Goal: Task Accomplishment & Management: Complete application form

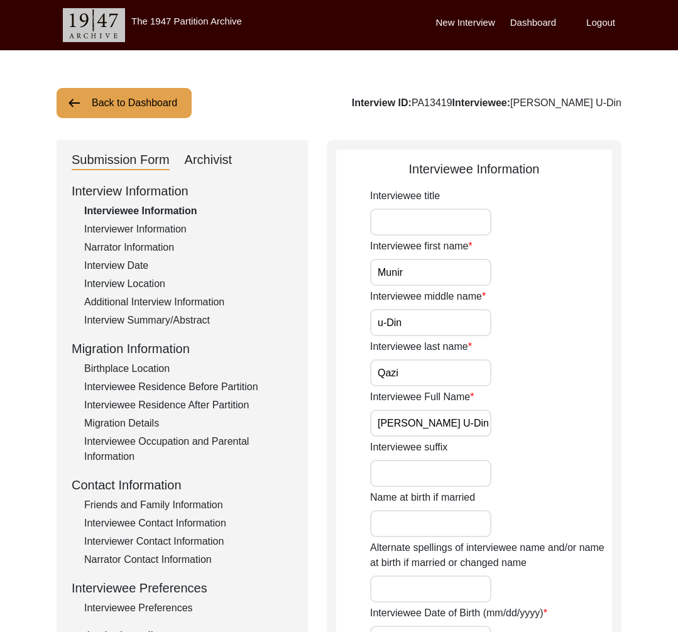
click at [148, 105] on button "Back to Dashboard" at bounding box center [124, 103] width 135 height 30
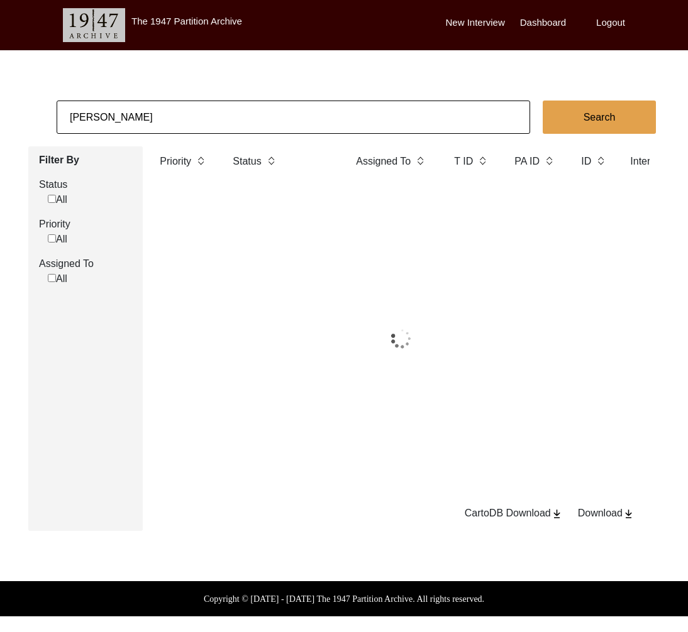
click at [192, 115] on input "[PERSON_NAME]" at bounding box center [293, 117] width 473 height 33
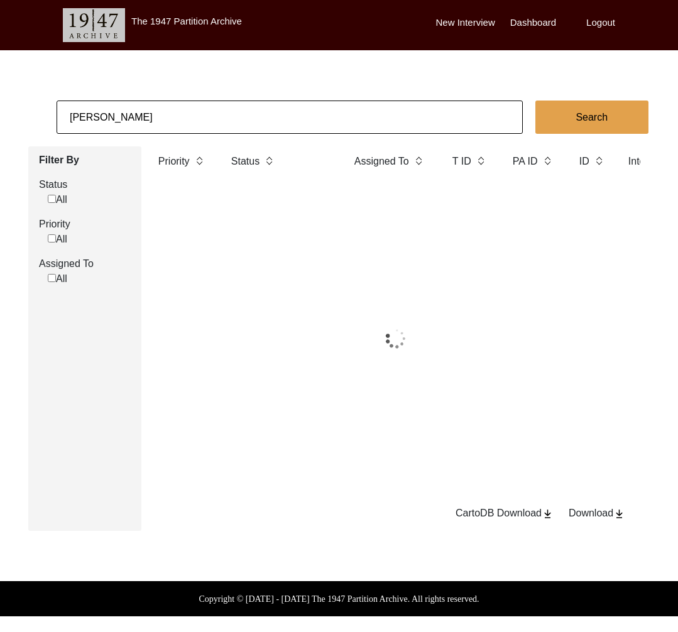
paste input "[PERSON_NAME]"
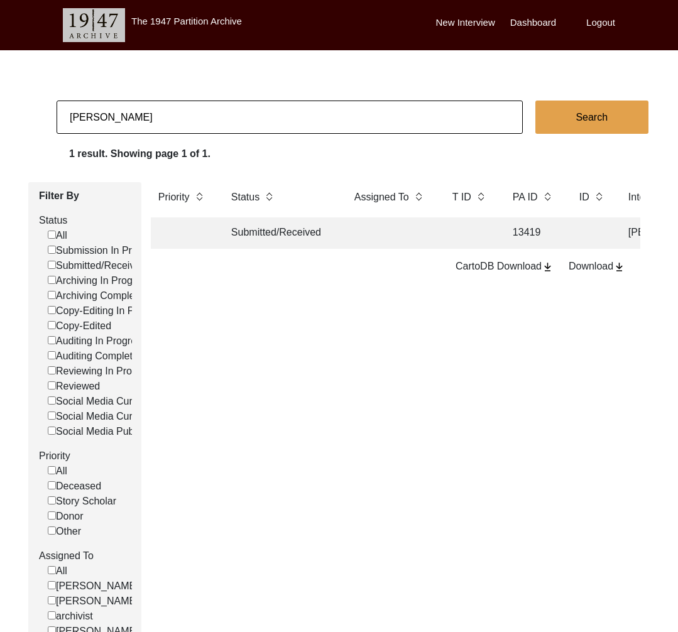
click at [113, 114] on input "[PERSON_NAME]" at bounding box center [290, 117] width 466 height 33
type input "[PERSON_NAME]"
checkbox input "false"
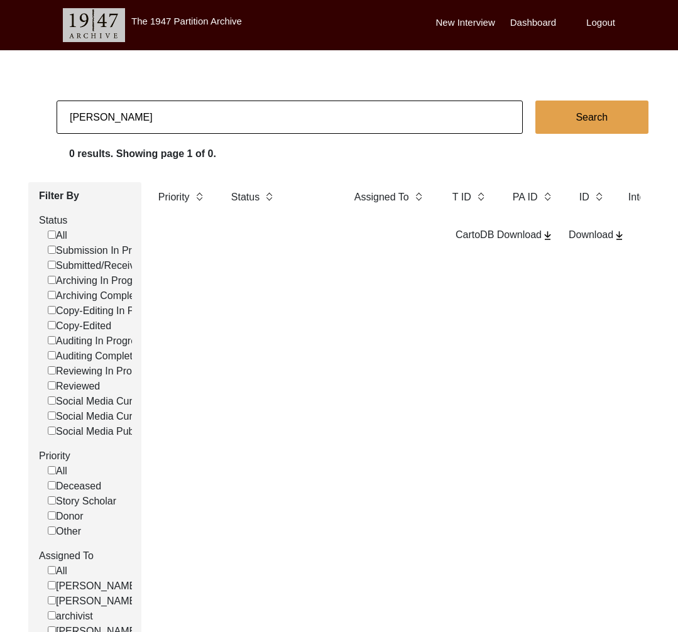
click at [175, 114] on input "[PERSON_NAME]" at bounding box center [290, 117] width 466 height 33
click at [119, 118] on input "[PERSON_NAME]" at bounding box center [290, 117] width 466 height 33
click at [119, 117] on input "[PERSON_NAME]" at bounding box center [290, 117] width 466 height 33
type input "[PERSON_NAME]"
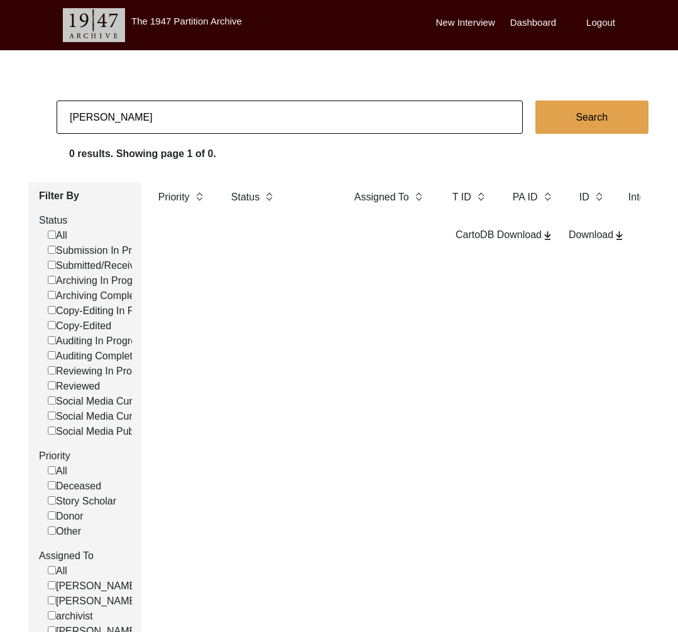
checkbox input "false"
click at [177, 128] on input "[PERSON_NAME]" at bounding box center [290, 117] width 466 height 33
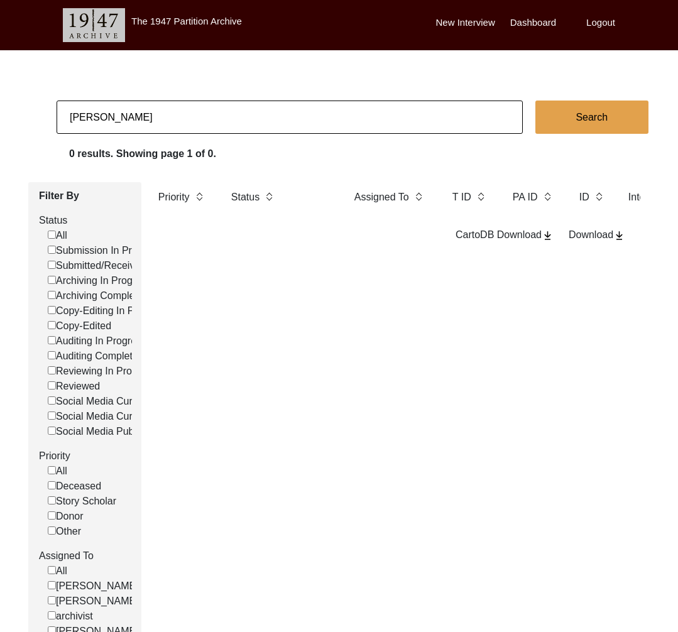
paste input "[PERSON_NAME]"
type input "[PERSON_NAME]"
checkbox input "false"
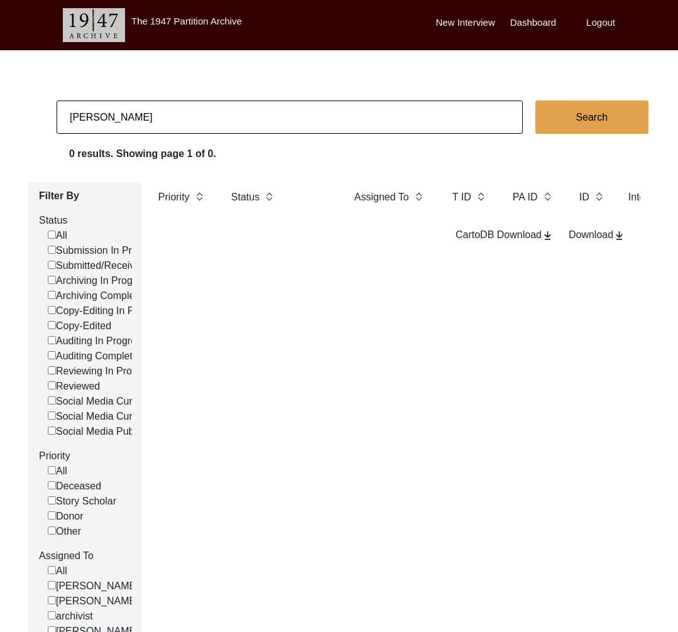
click at [209, 111] on input "[PERSON_NAME]" at bounding box center [290, 117] width 466 height 33
paste input "Aridhman"
type input "[PERSON_NAME]"
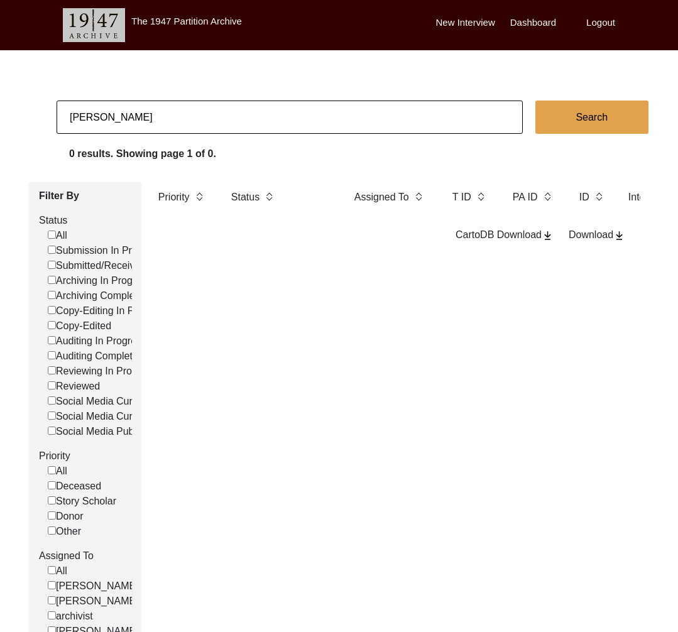
checkbox input "false"
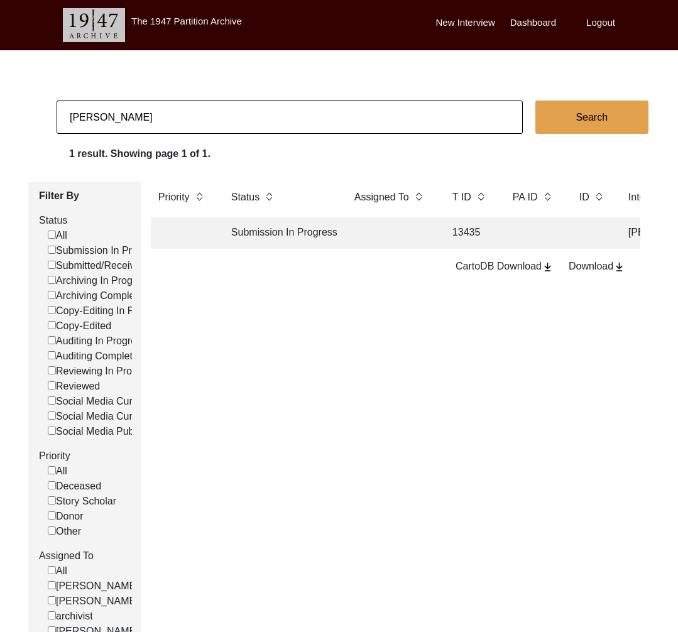
click at [227, 237] on td "Submission In Progress" at bounding box center [280, 232] width 113 height 31
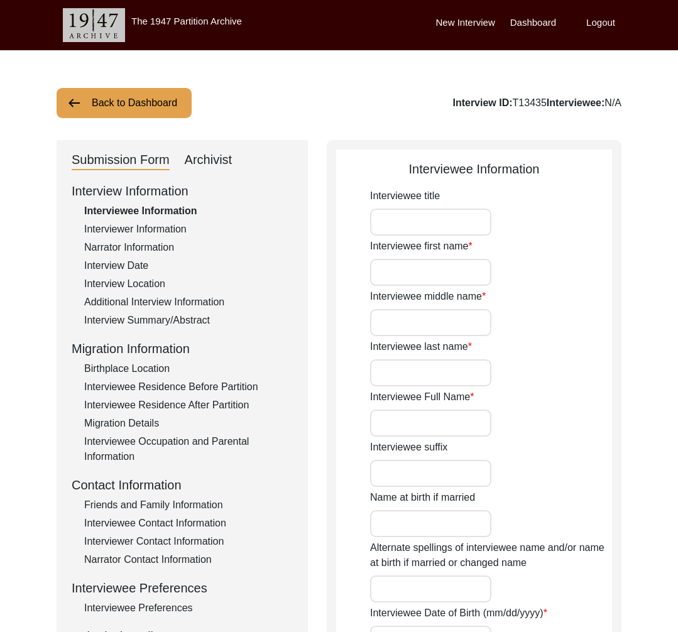
type input "[PERSON_NAME]"
type input "Kaur"
type input "[PERSON_NAME]"
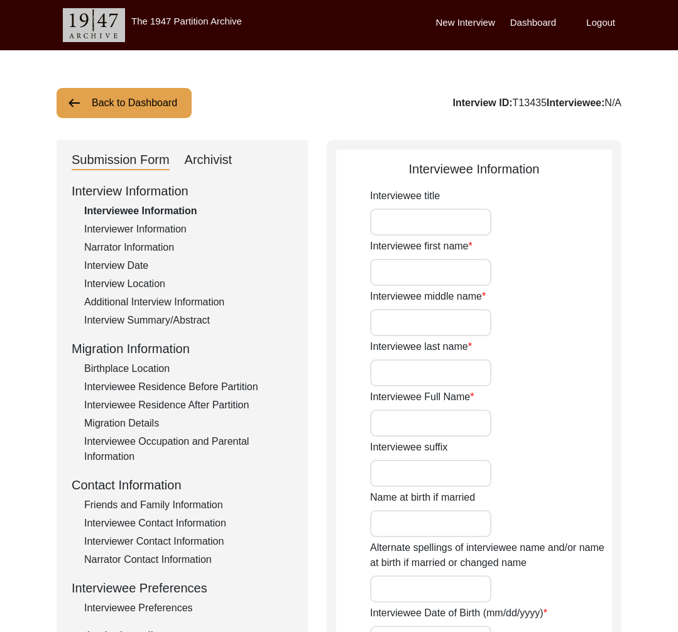
type input "[PERSON_NAME]"
type input "[DATE]"
type input "99"
type input "[DEMOGRAPHIC_DATA]"
type input "Punjabi"
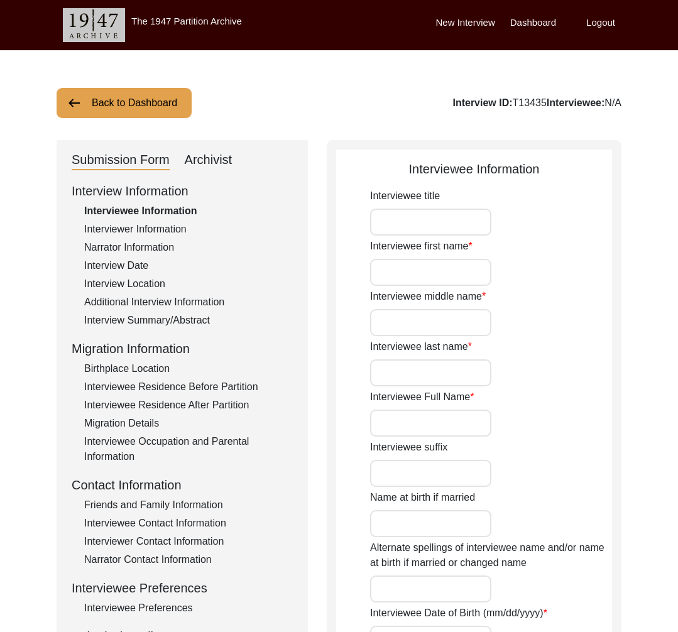
type input "[DEMOGRAPHIC_DATA]"
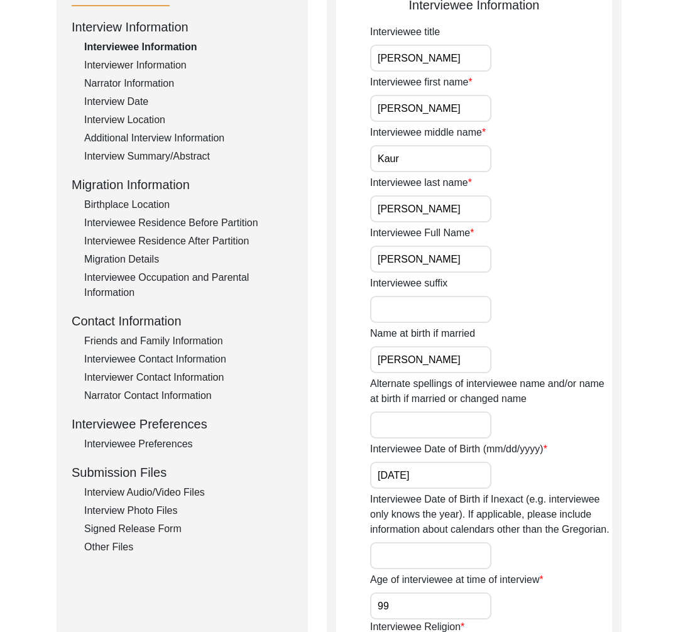
scroll to position [202, 0]
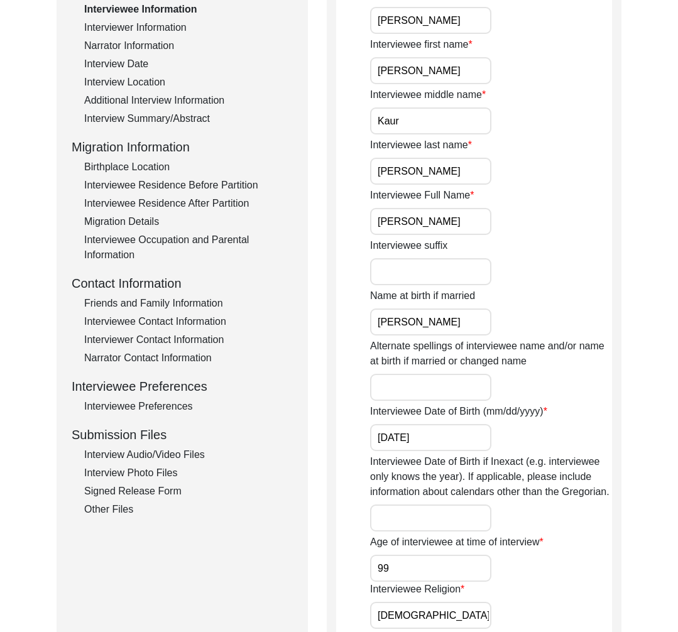
click at [145, 459] on div "Interview Audio/Video Files" at bounding box center [188, 454] width 209 height 15
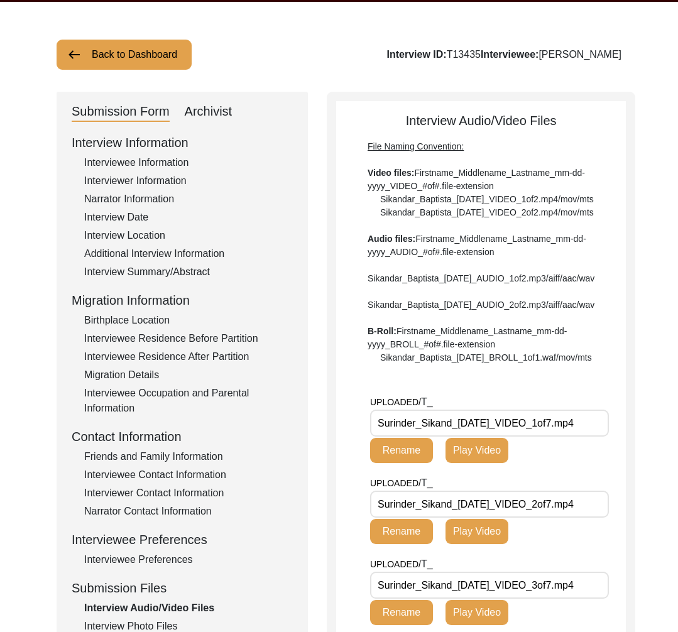
scroll to position [164, 0]
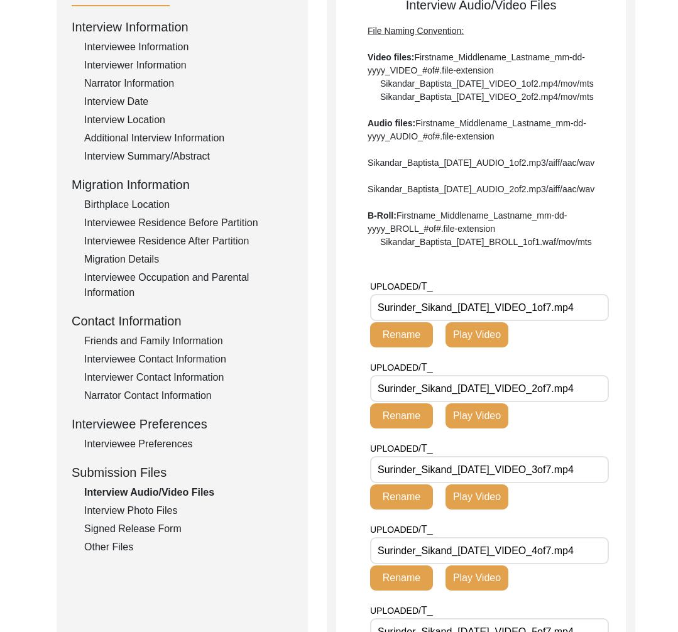
click at [153, 512] on div "Interview Photo Files" at bounding box center [188, 510] width 209 height 15
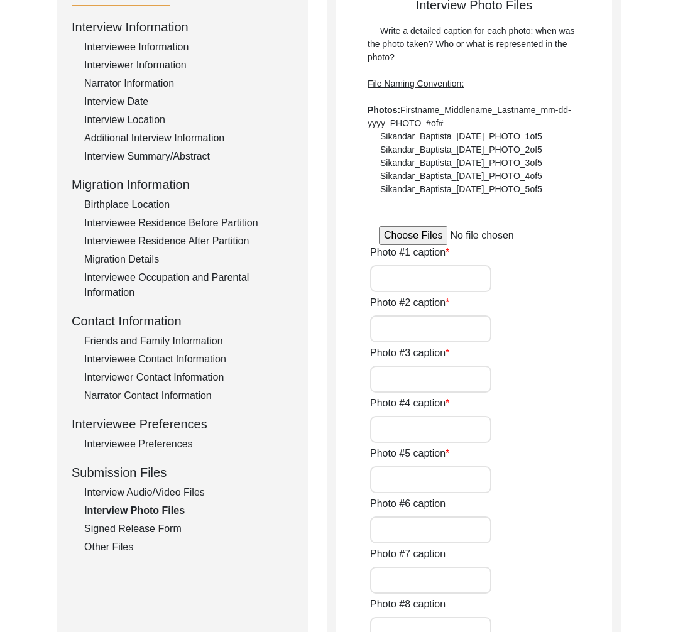
type input "NA"
type input "[PERSON_NAME] with her daughter [PERSON_NAME] at her residence"
type input "[PERSON_NAME] at the her residence 1"
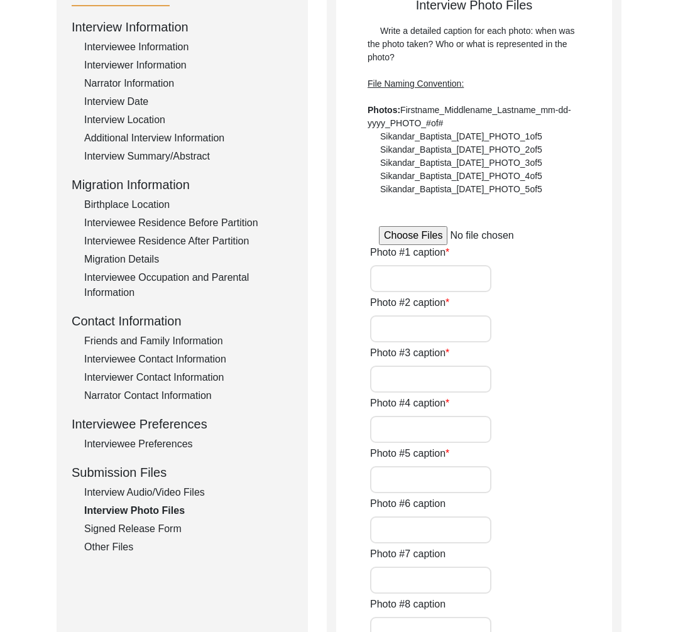
type input "[PERSON_NAME] at the her residence 2"
type input "[PERSON_NAME] with her husnad [PERSON_NAME] in [DATE]"
type input "[PERSON_NAME] during the interview with her grandson [PERSON_NAME]"
type input "[PERSON_NAME] during the interview"
type input "[PERSON_NAME] with her degree of BT in [DATE]"
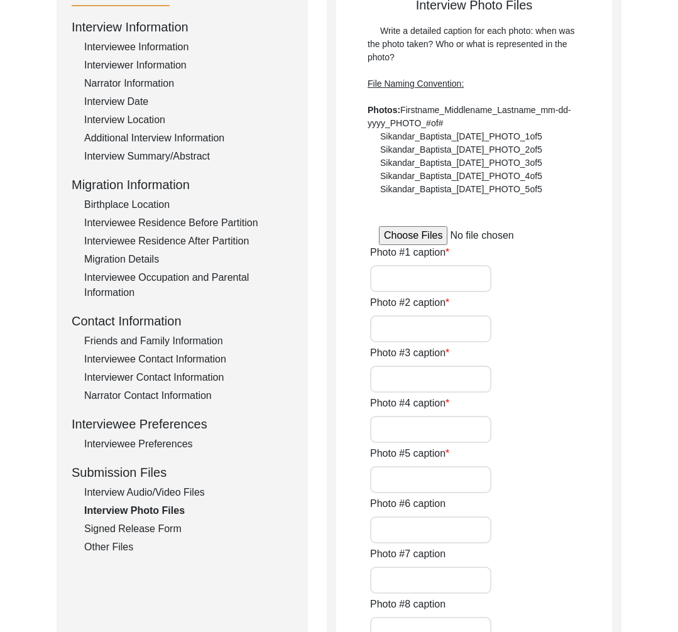
type input "[PERSON_NAME] during her wedding with [PERSON_NAME] 1946 (1)"
type input "[PERSON_NAME] during her wedding with [PERSON_NAME] 1946 (2)"
type textarea "Photo #13 - [PERSON_NAME] with [PERSON_NAME] in [DATE] Photo #14 - [PERSON_NAME…"
type input "5"
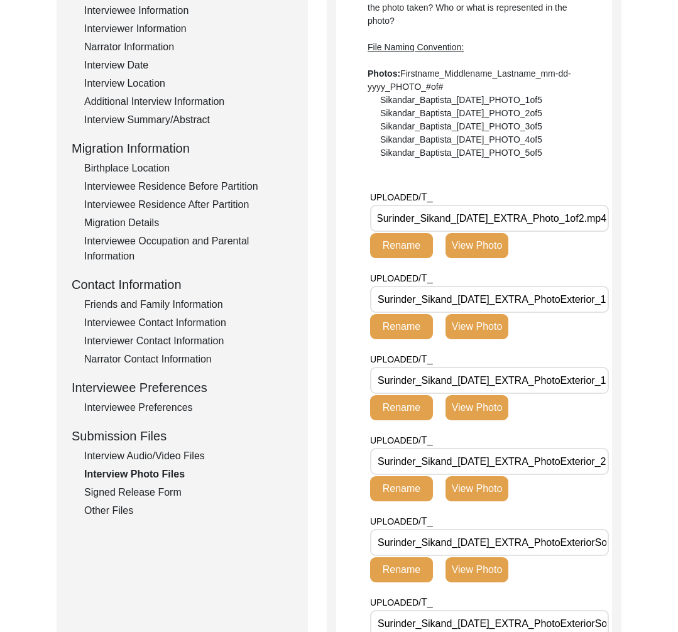
scroll to position [0, 0]
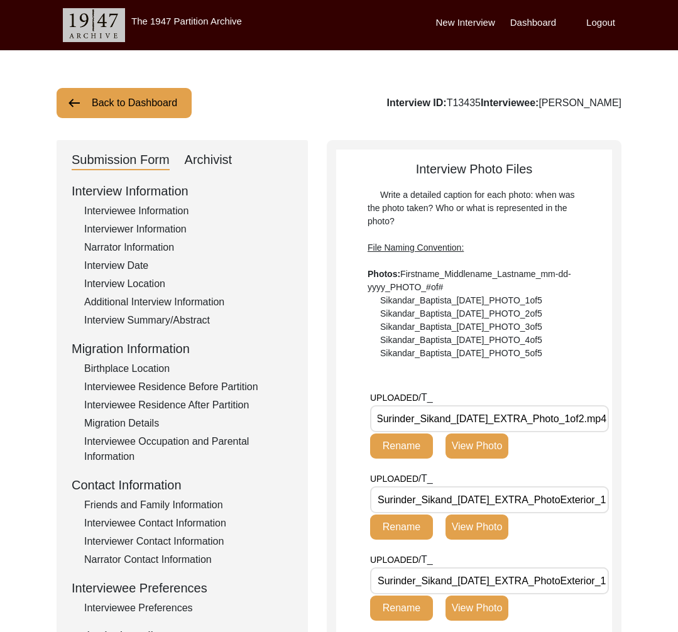
click at [150, 101] on button "Back to Dashboard" at bounding box center [124, 103] width 135 height 30
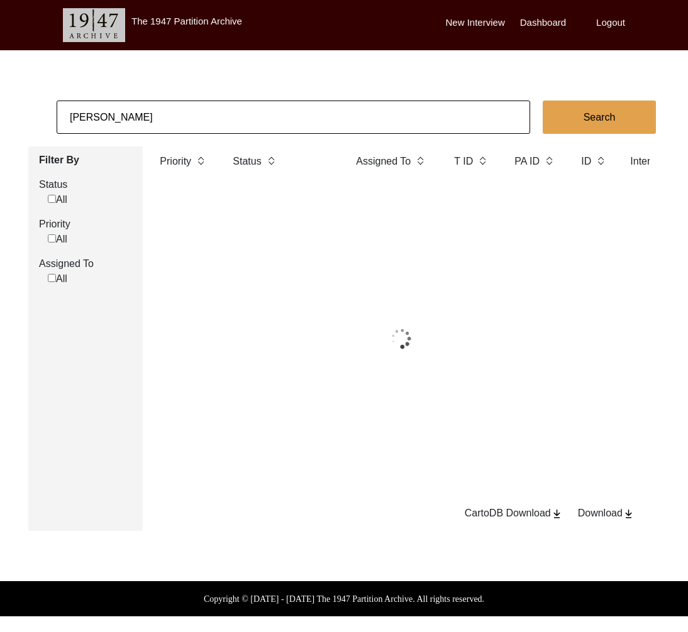
click at [166, 110] on input "[PERSON_NAME]" at bounding box center [293, 117] width 473 height 33
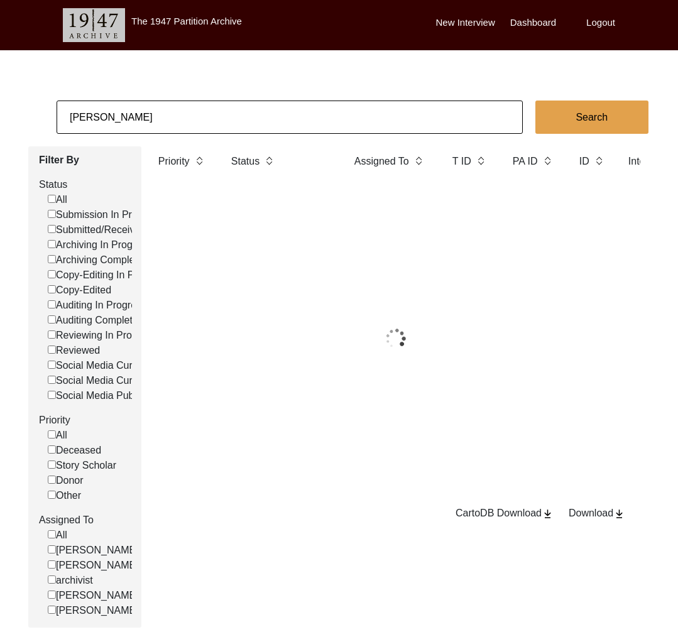
click at [166, 110] on input "[PERSON_NAME]" at bounding box center [290, 117] width 466 height 33
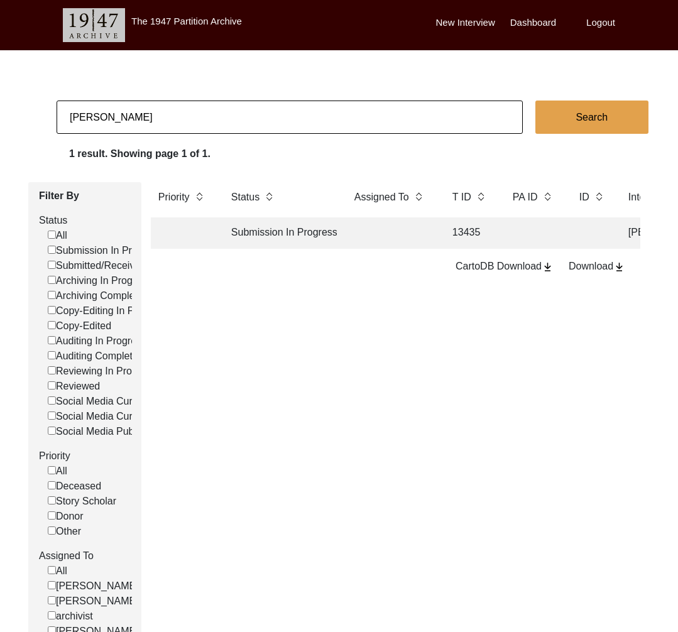
type input "f"
checkbox input "false"
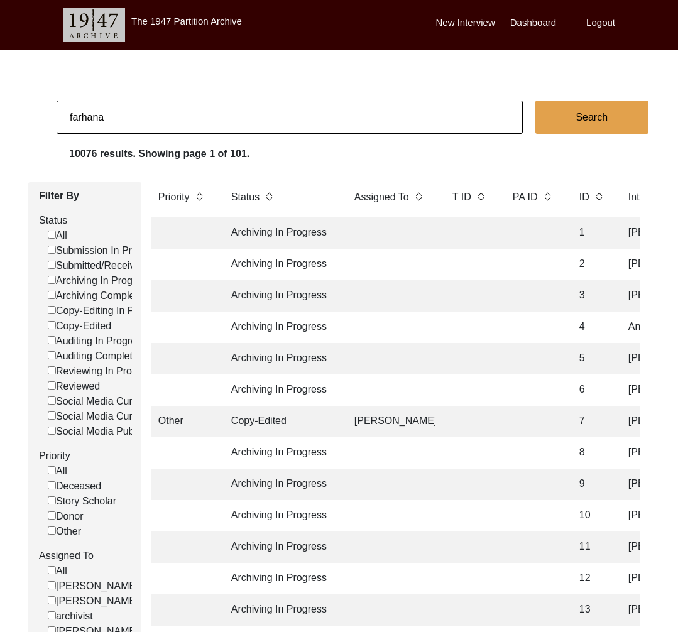
type input "farhana"
checkbox input "false"
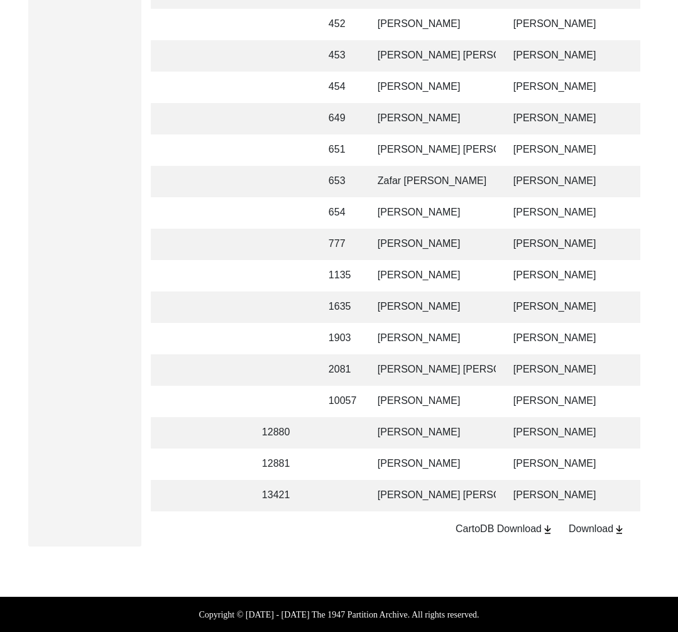
scroll to position [0, 258]
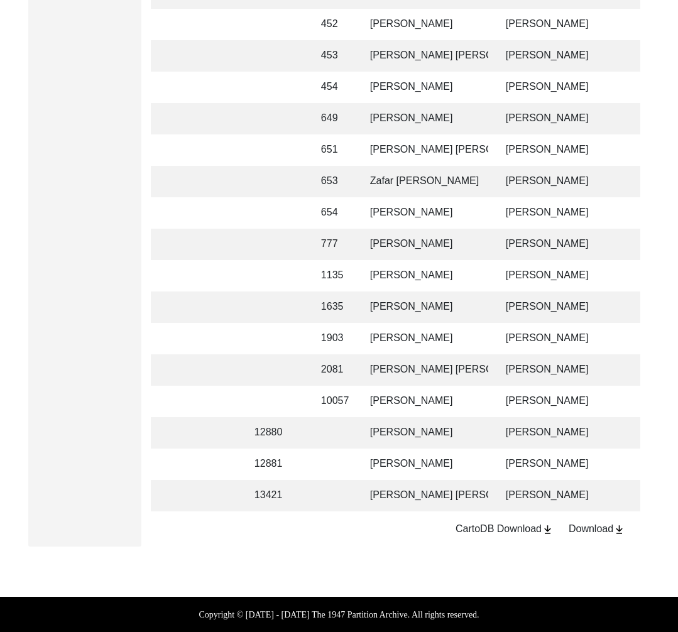
click at [447, 488] on td "[PERSON_NAME] [PERSON_NAME]" at bounding box center [426, 495] width 126 height 31
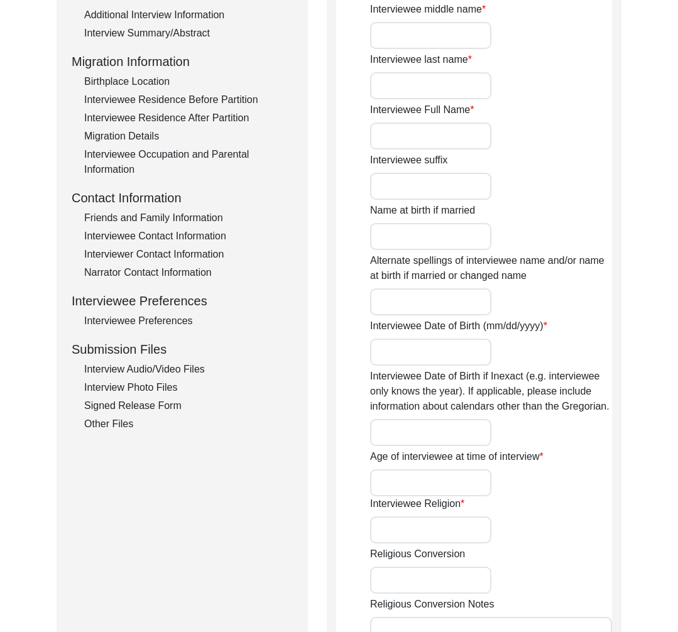
type input "Dr"
type input "[PERSON_NAME]"
type input "[PERSON_NAME] [PERSON_NAME]"
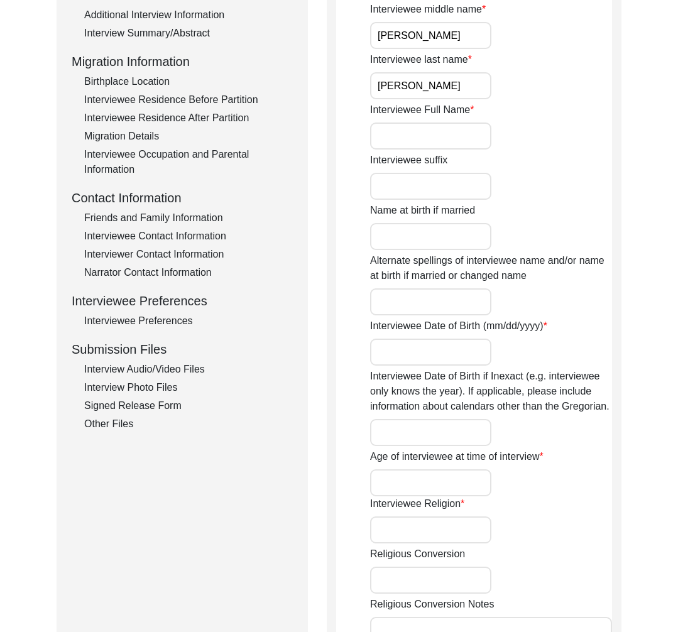
type input "[PERSON_NAME] [PERSON_NAME]"
type input "1949"
type input "75"
type input "[DEMOGRAPHIC_DATA]"
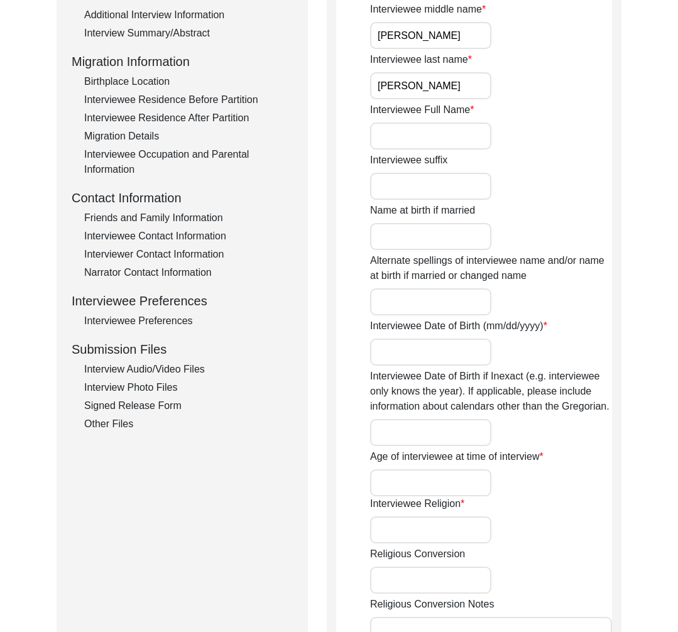
type input "Bihari (Urdu)"
type input "[DEMOGRAPHIC_DATA]"
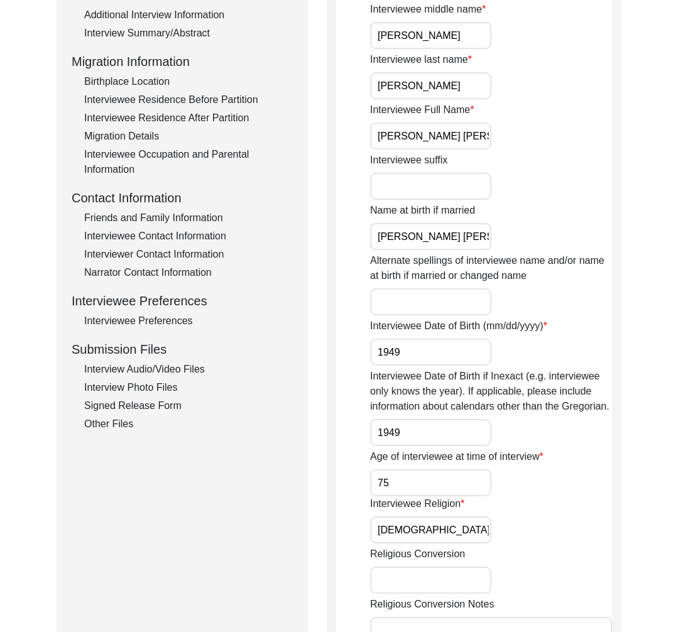
scroll to position [193, 0]
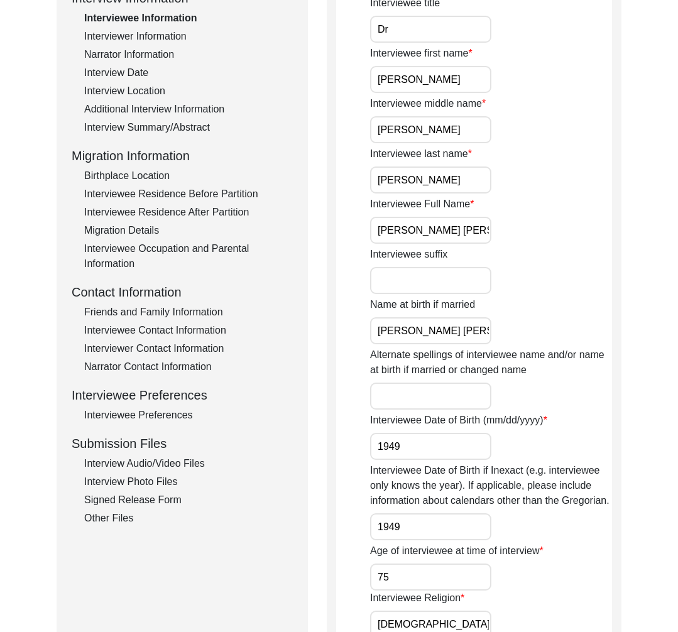
click at [167, 459] on div "Interview Audio/Video Files" at bounding box center [188, 463] width 209 height 15
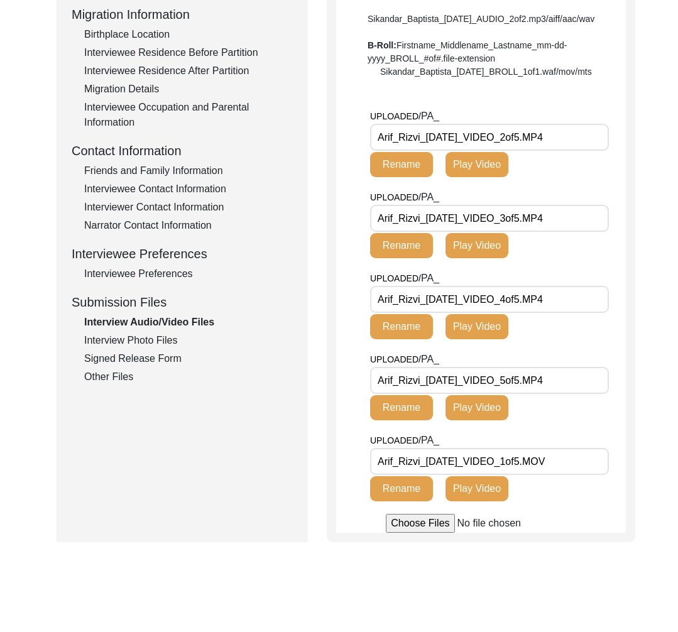
scroll to position [464, 0]
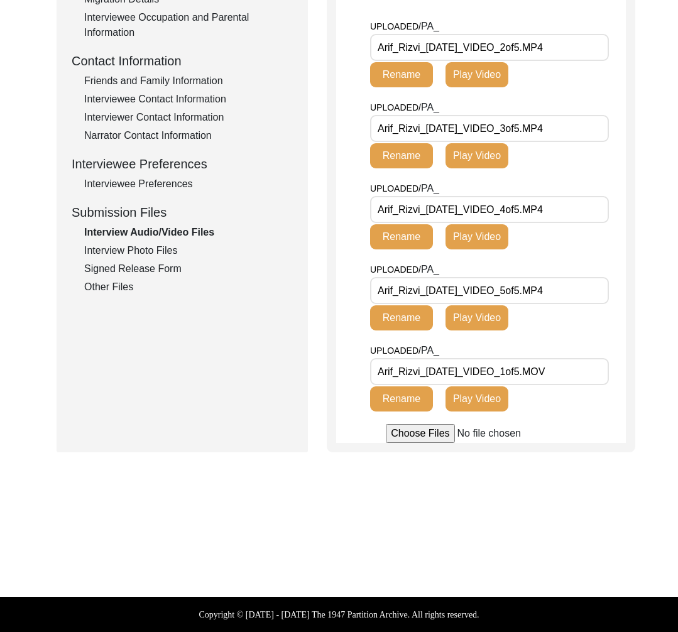
click at [118, 243] on div "Interview Photo Files" at bounding box center [188, 250] width 209 height 15
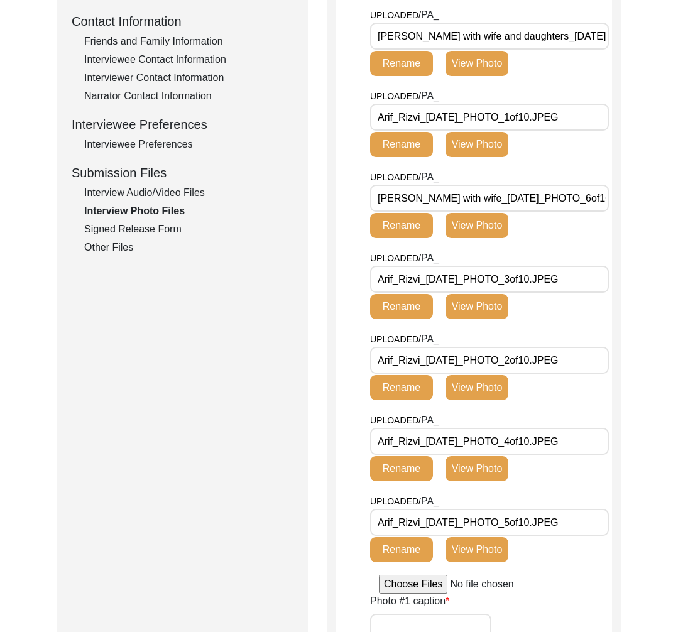
type input "[PERSON_NAME] with family_[DATE]_PHOTO_8of10.JPEG"
type input "[PERSON_NAME] with wife and daughters_[DATE]_PHOTO_7of10.JPEG"
type input "Arif_Rizvi_[DATE]_PHOTO_1of10.JPEG"
type input "[PERSON_NAME] with wife_[DATE]_PHOTO_6of10.JPEG"
type input "Arif_Rizvi_[DATE]_PHOTO_3of10.JPEG"
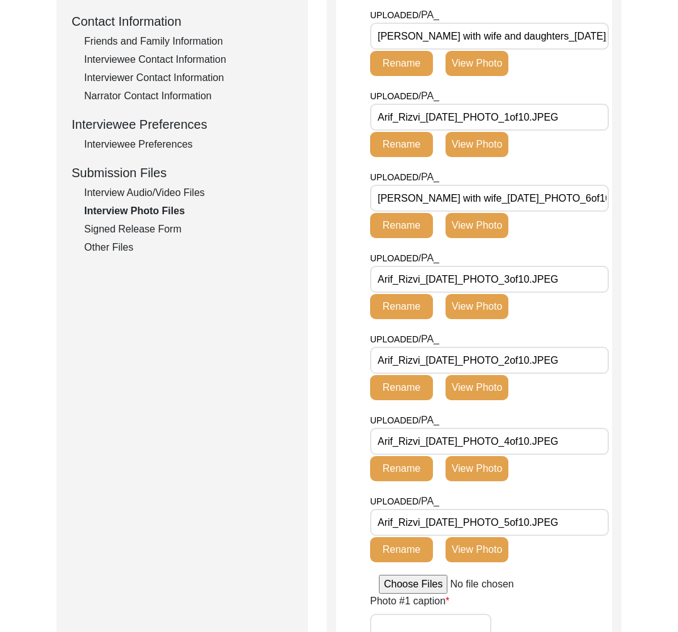
type input "Arif_Rizvi_[DATE]_PHOTO_2of10.JPEG"
type input "Arif_Rizvi_[DATE]_PHOTO_4of10.JPEG"
type input "Arif_Rizvi_[DATE]_PHOTO_5of10.JPEG"
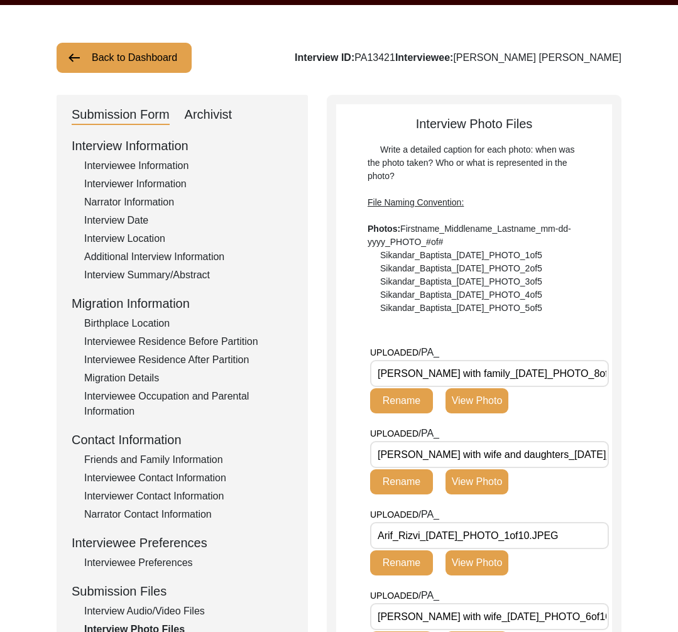
scroll to position [43, 0]
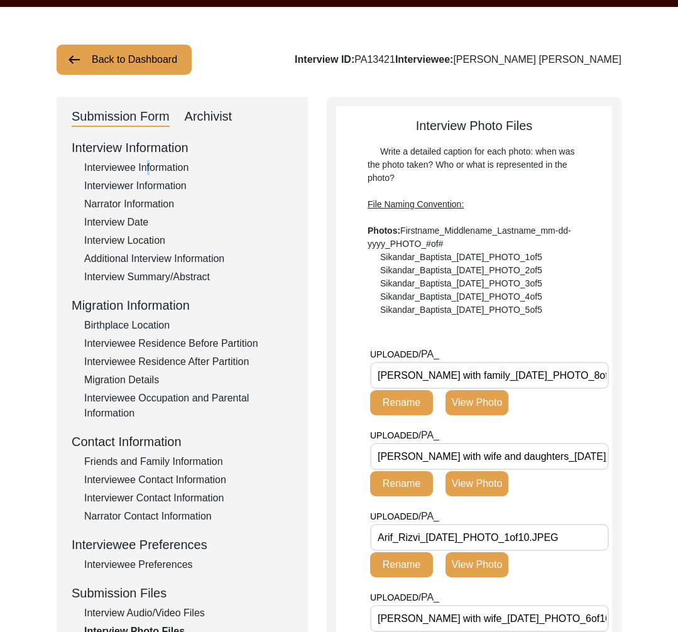
click at [143, 166] on div "Interviewee Information" at bounding box center [188, 167] width 209 height 15
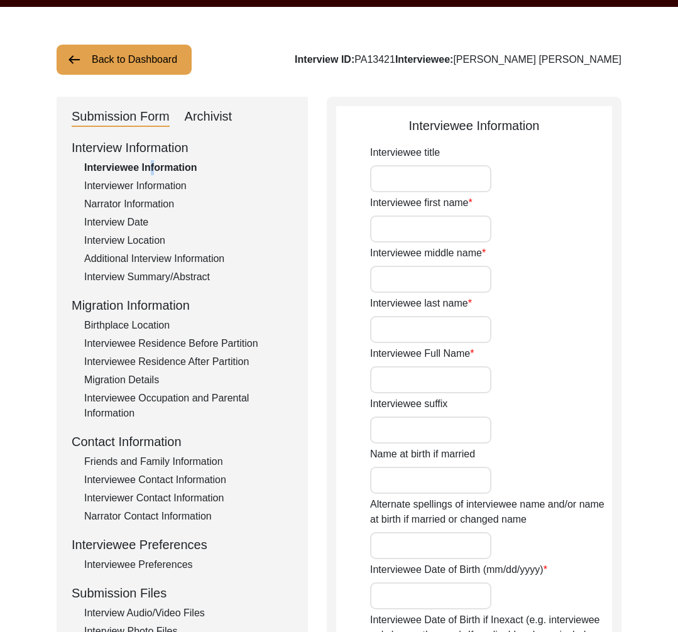
type input "Dr"
type input "[PERSON_NAME]"
type input "[PERSON_NAME] [PERSON_NAME]"
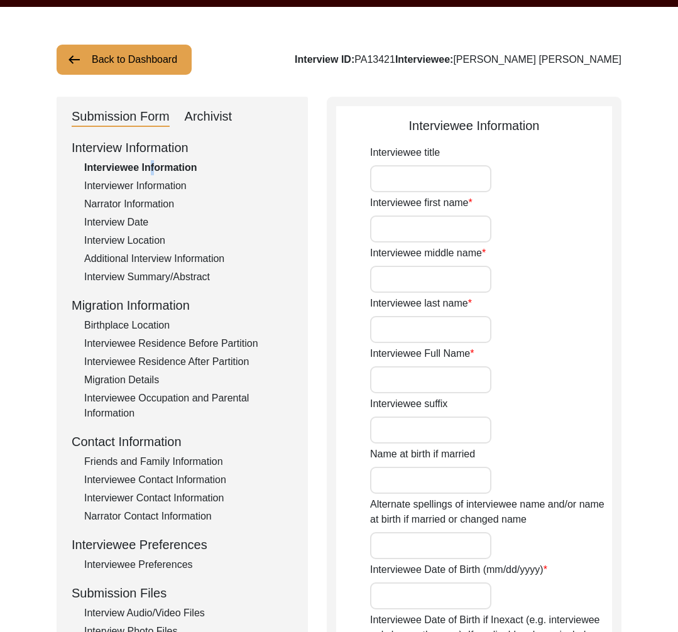
type input "[PERSON_NAME] [PERSON_NAME]"
type input "1949"
type input "75"
type input "[DEMOGRAPHIC_DATA]"
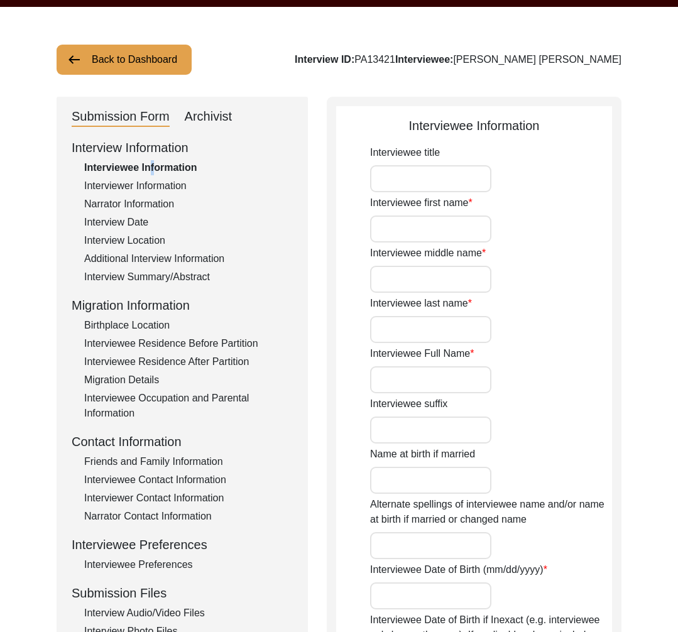
type input "Bihari (Urdu)"
type input "[DEMOGRAPHIC_DATA]"
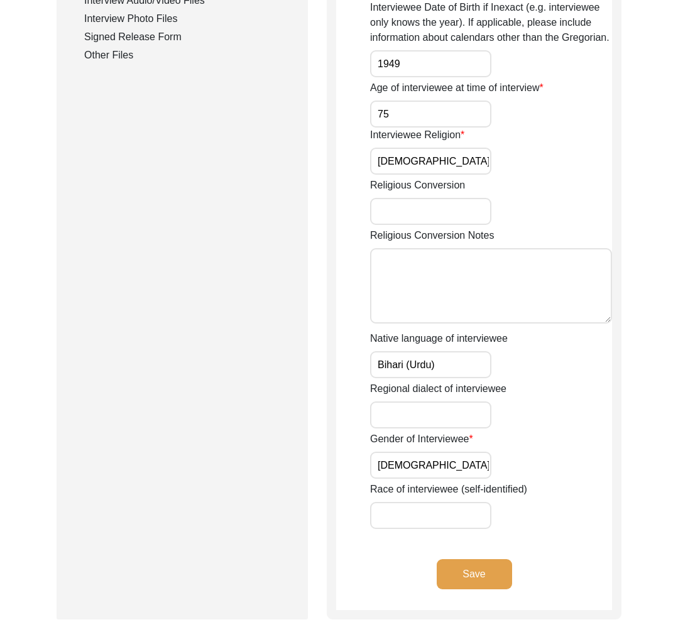
scroll to position [514, 0]
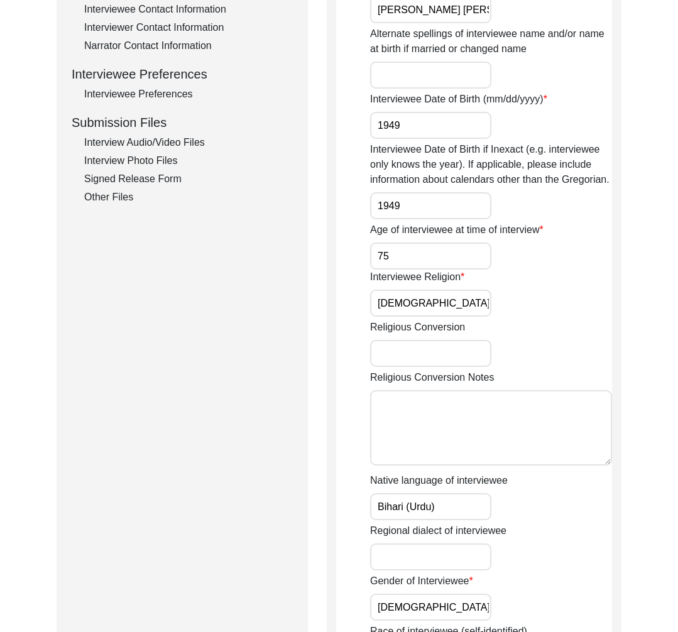
click at [121, 144] on div "Interview Audio/Video Files" at bounding box center [188, 142] width 209 height 15
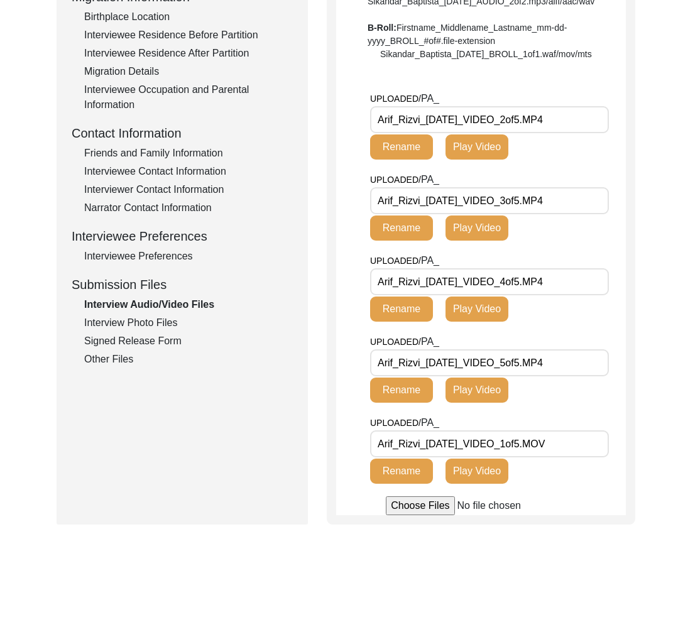
scroll to position [192, 0]
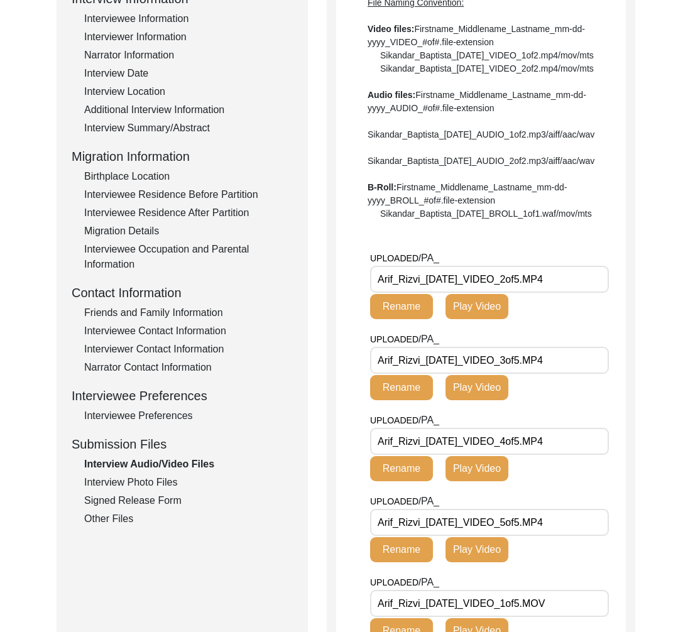
click at [159, 483] on div "Interview Photo Files" at bounding box center [188, 482] width 209 height 15
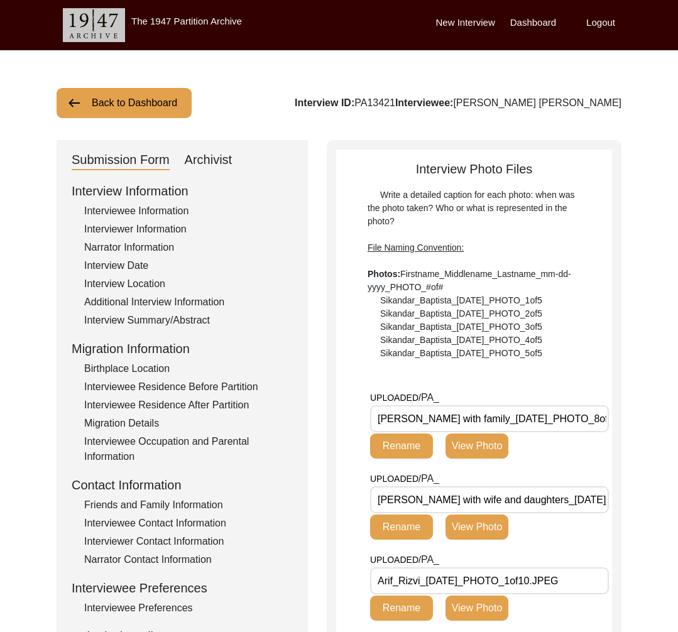
scroll to position [0, 21]
click at [166, 94] on button "Back to Dashboard" at bounding box center [124, 103] width 135 height 30
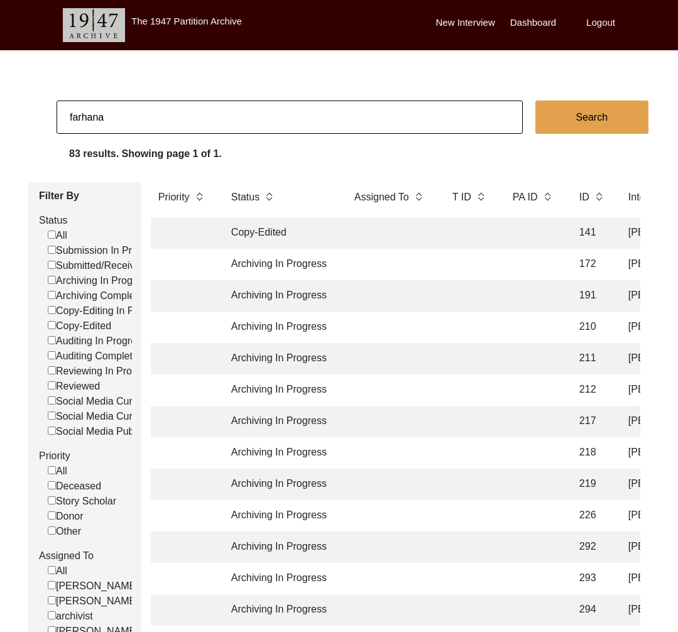
click at [161, 129] on input "farhana" at bounding box center [290, 117] width 466 height 33
type input "[PERSON_NAME]"
checkbox input "false"
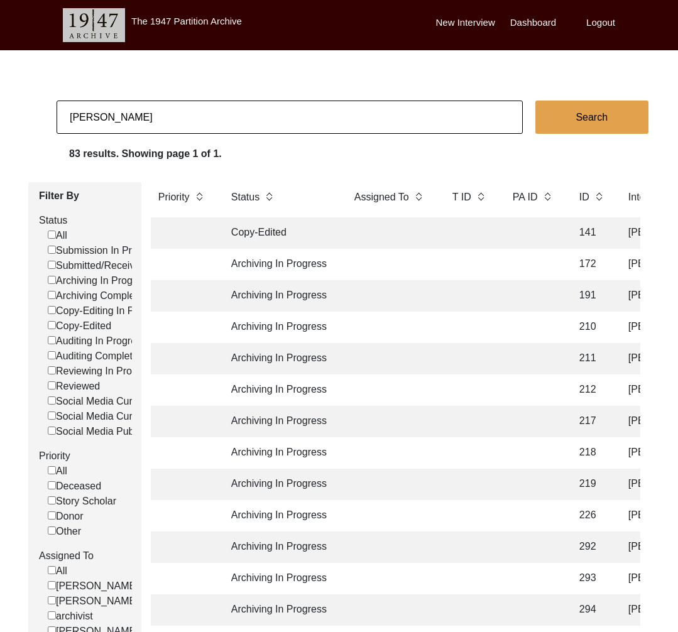
checkbox input "false"
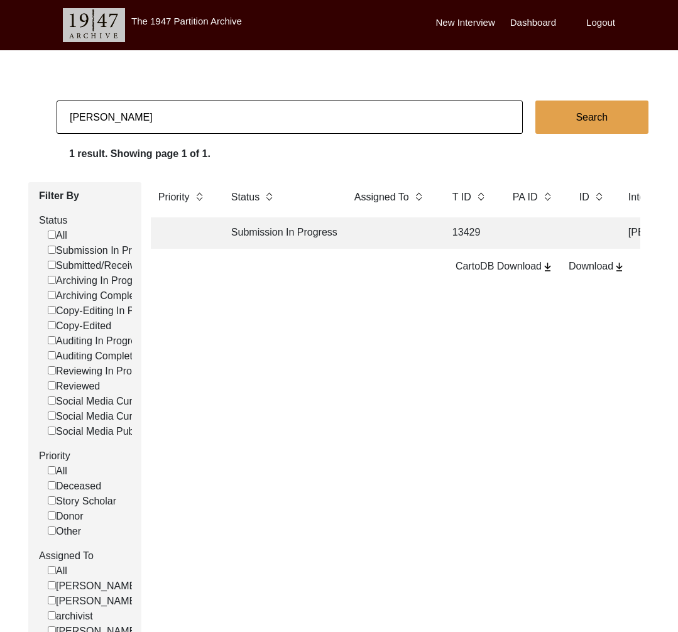
click at [304, 227] on td "Submission In Progress" at bounding box center [280, 232] width 113 height 31
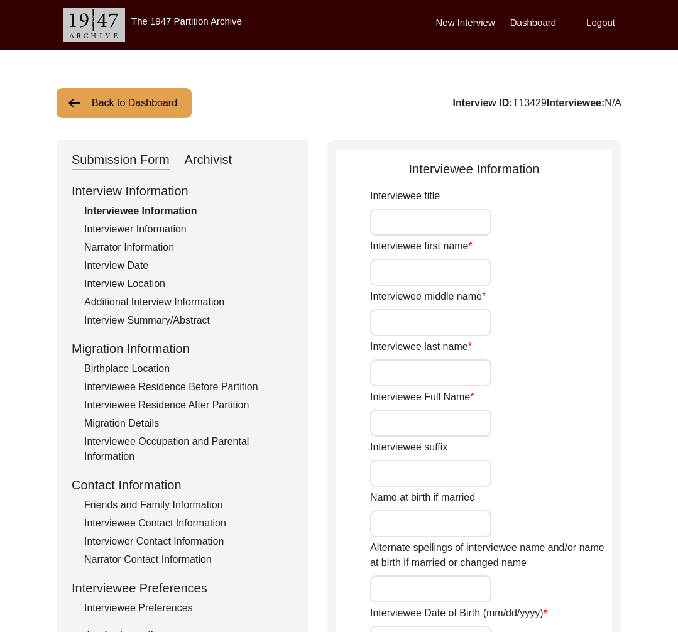
type input "[DEMOGRAPHIC_DATA]"
type input "Ilyas"
type input "[PERSON_NAME]"
type input "[PERSON_NAME] [PERSON_NAME]"
type input "[DEMOGRAPHIC_DATA]"
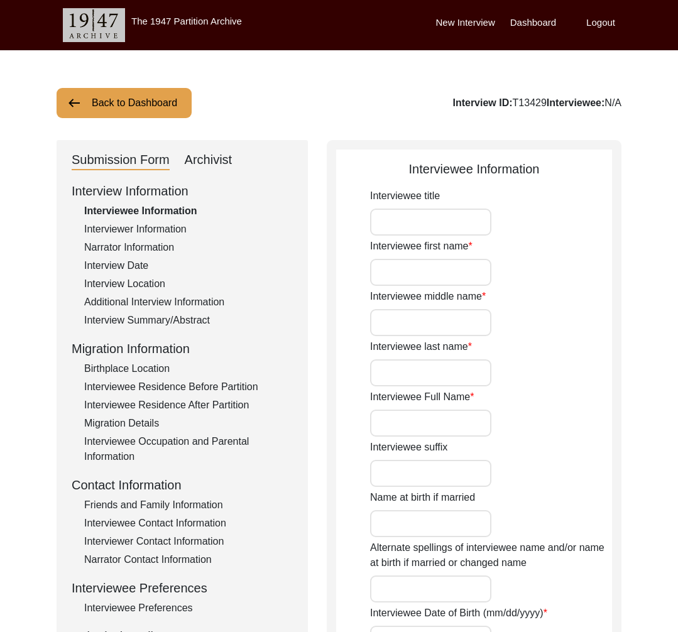
type input "Urdu"
type input "[DEMOGRAPHIC_DATA]"
type input "Muhajir"
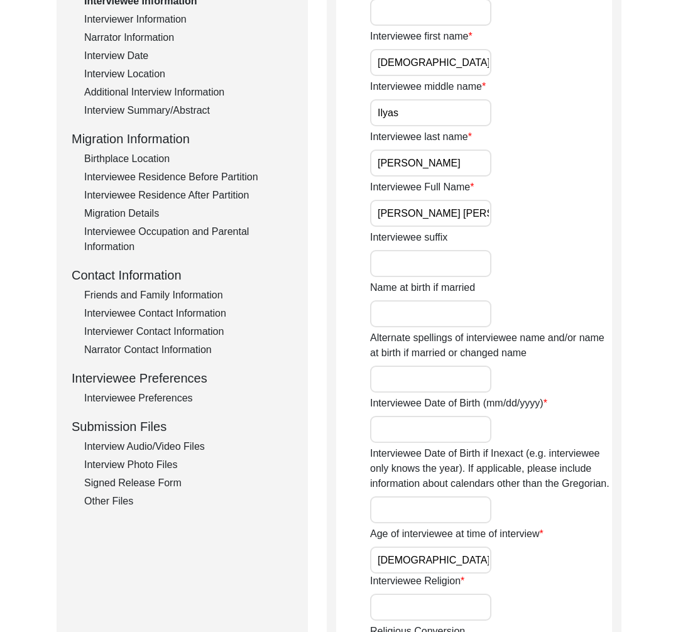
scroll to position [261, 0]
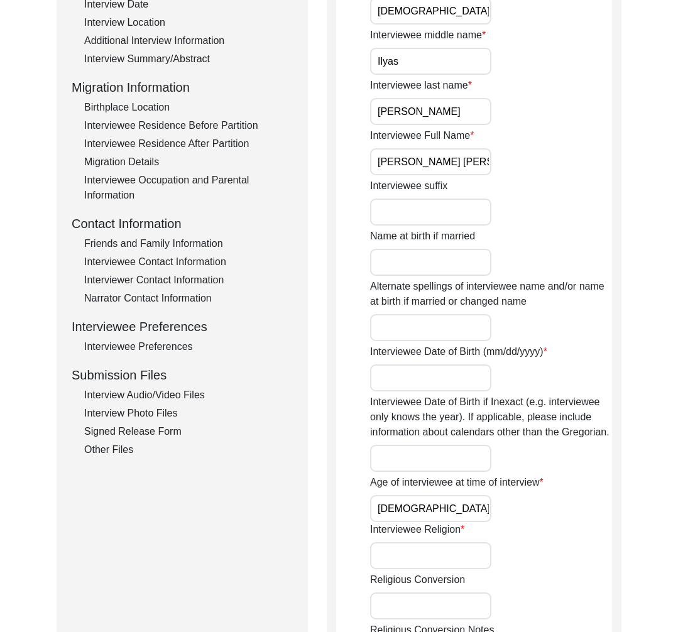
click at [187, 392] on div "Interview Audio/Video Files" at bounding box center [188, 395] width 209 height 15
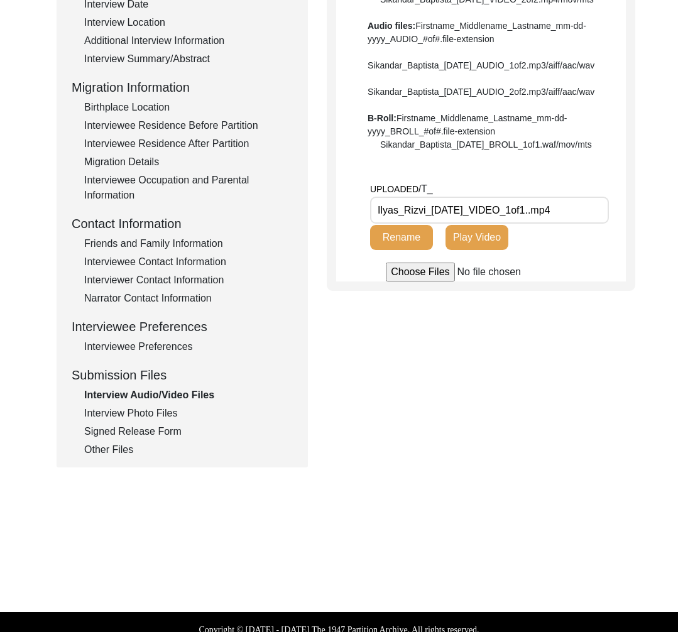
click at [473, 250] on button "Play Video" at bounding box center [477, 237] width 63 height 25
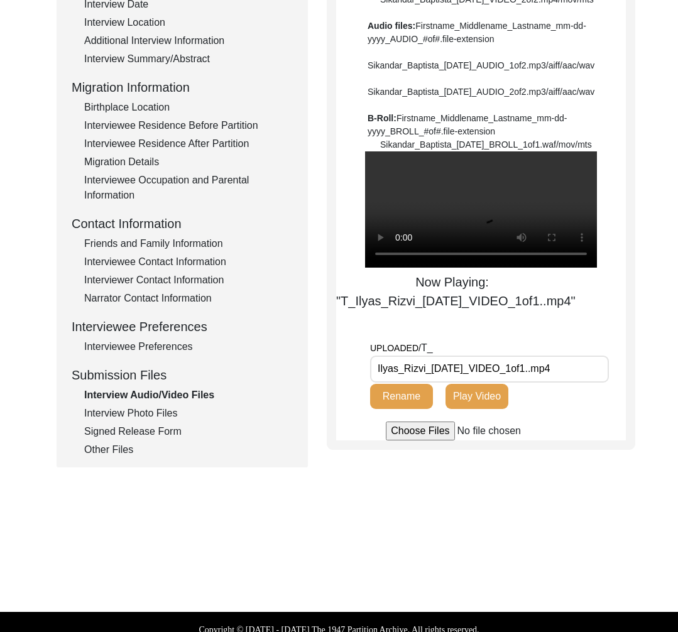
click at [118, 410] on div "Interview Photo Files" at bounding box center [188, 413] width 209 height 15
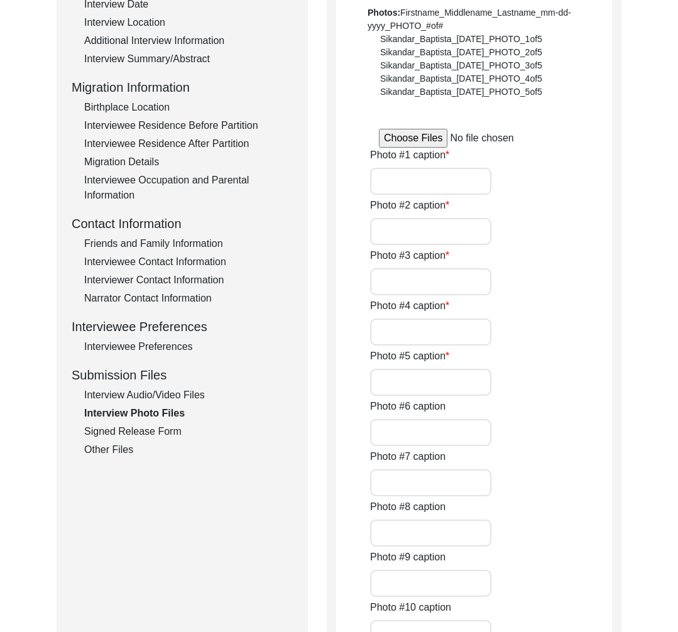
click at [185, 433] on div "Signed Release Form" at bounding box center [188, 431] width 209 height 15
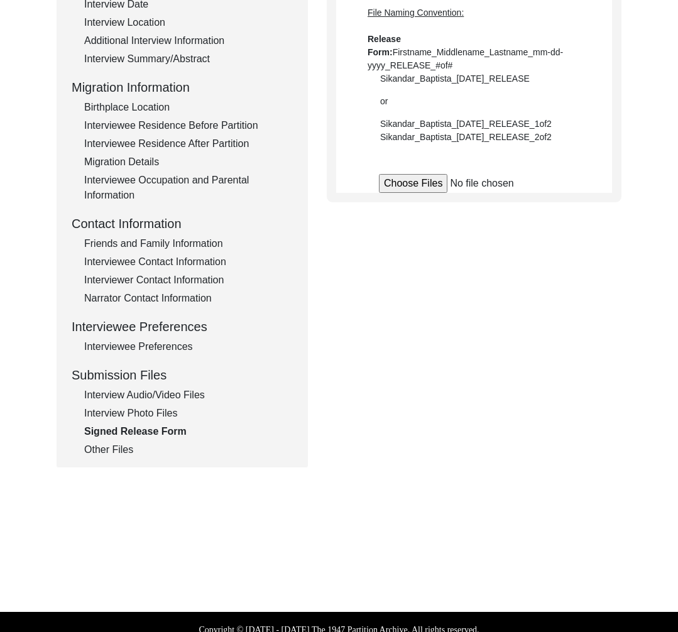
click at [162, 390] on div "Interview Audio/Video Files" at bounding box center [188, 395] width 209 height 15
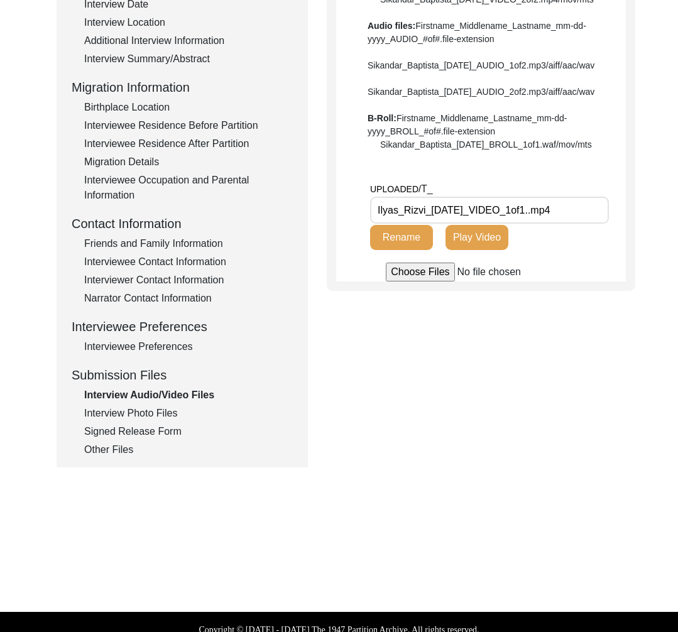
click at [115, 450] on div "Other Files" at bounding box center [188, 449] width 209 height 15
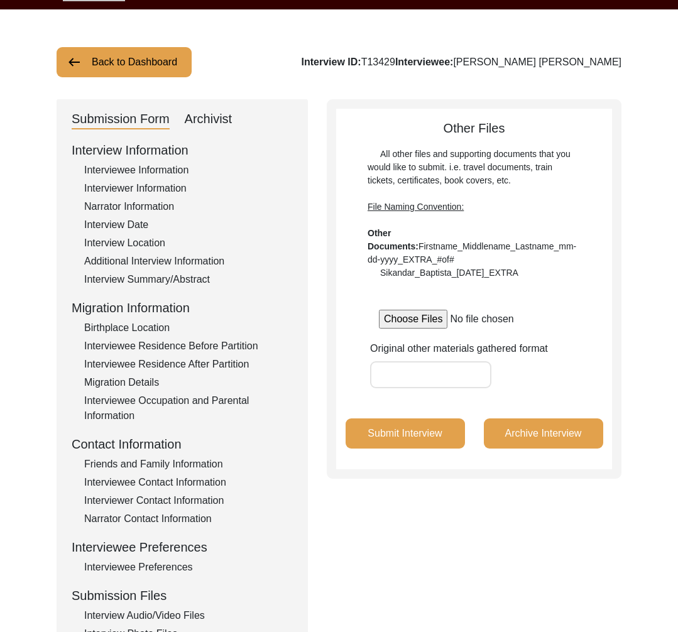
scroll to position [0, 0]
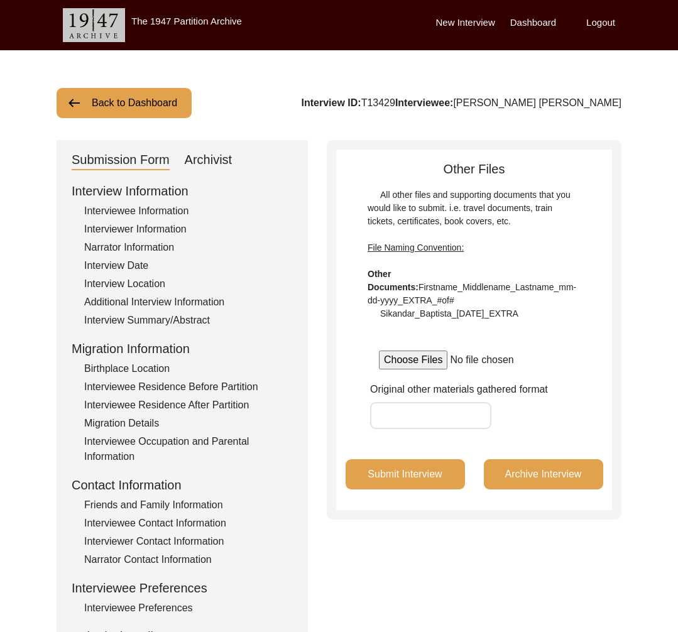
click at [174, 207] on div "Interviewee Information" at bounding box center [188, 211] width 209 height 15
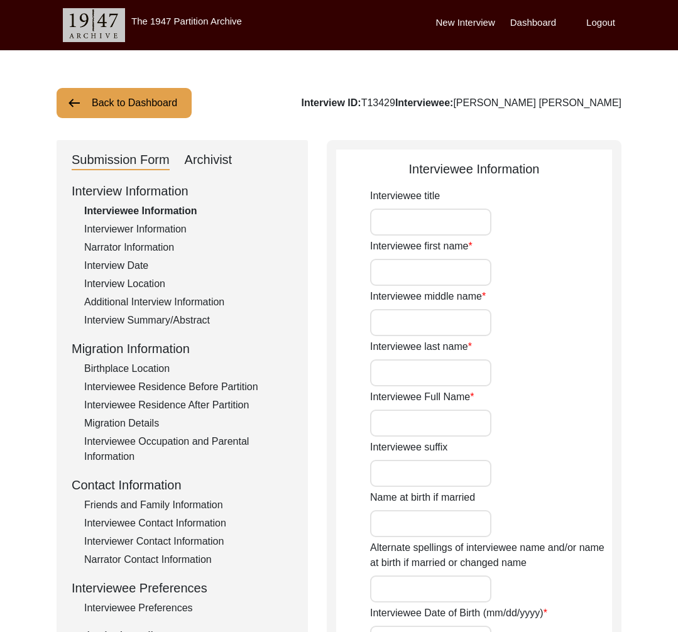
type input "[DEMOGRAPHIC_DATA]"
type input "Ilyas"
type input "[PERSON_NAME]"
type input "[PERSON_NAME] [PERSON_NAME]"
type input "[DEMOGRAPHIC_DATA]"
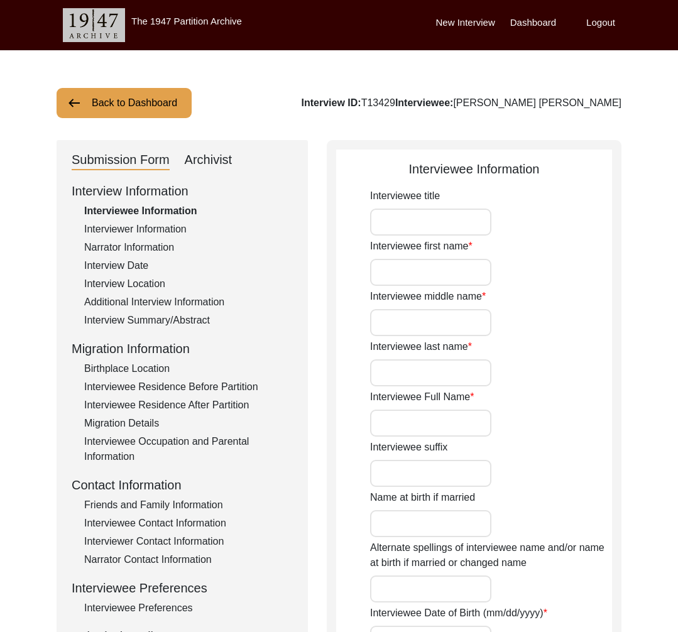
type input "Urdu"
type input "[DEMOGRAPHIC_DATA]"
type input "Muhajir"
click at [164, 228] on div "Interviewer Information" at bounding box center [188, 229] width 209 height 15
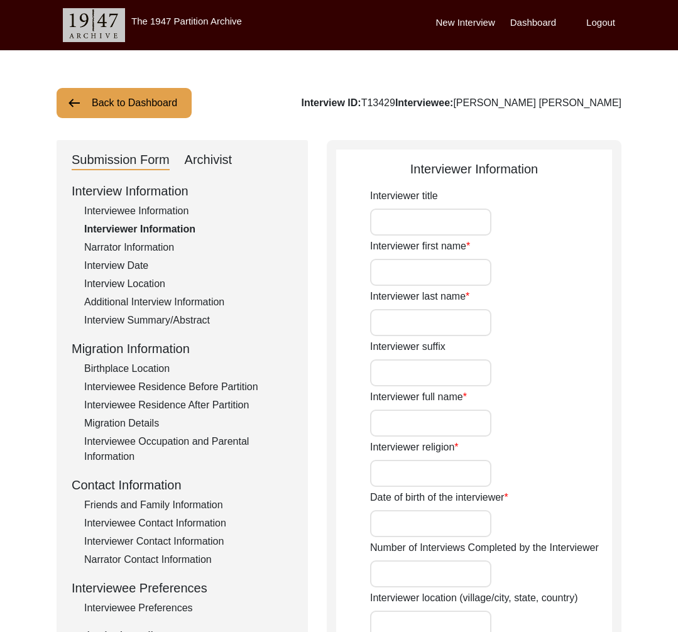
type input "Dua"
type input "[PERSON_NAME]"
type input "[MEDICAL_DATA][PERSON_NAME] [PERSON_NAME]"
type input "[DEMOGRAPHIC_DATA]"
type input "[DATE]"
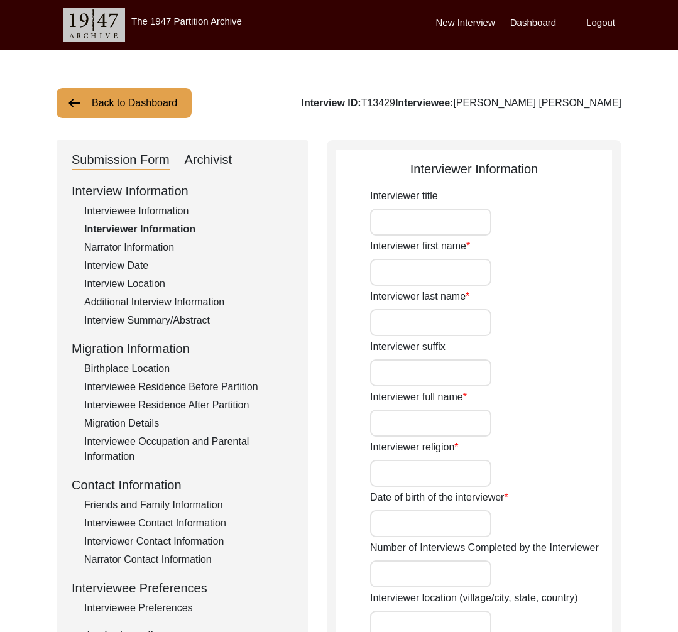
type input "[GEOGRAPHIC_DATA], [GEOGRAPHIC_DATA]"
type input "NGO worker"
type input "Yasir"
type input "[PERSON_NAME]"
type input "Urdu"
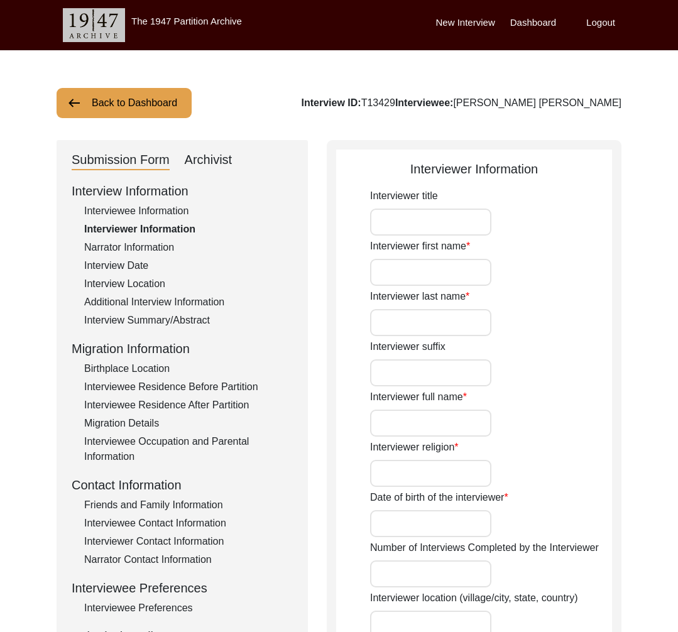
type textarea "Interviewer is my GrandFather in Law"
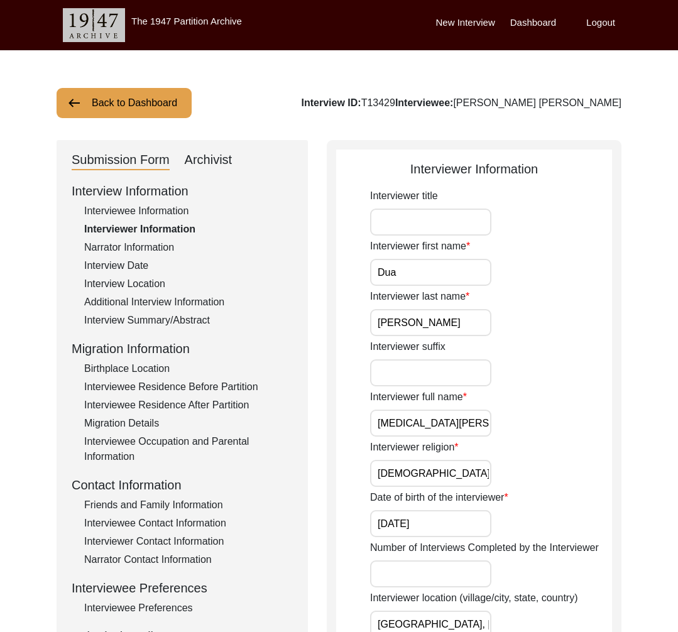
click at [158, 251] on div "Narrator Information" at bounding box center [188, 247] width 209 height 15
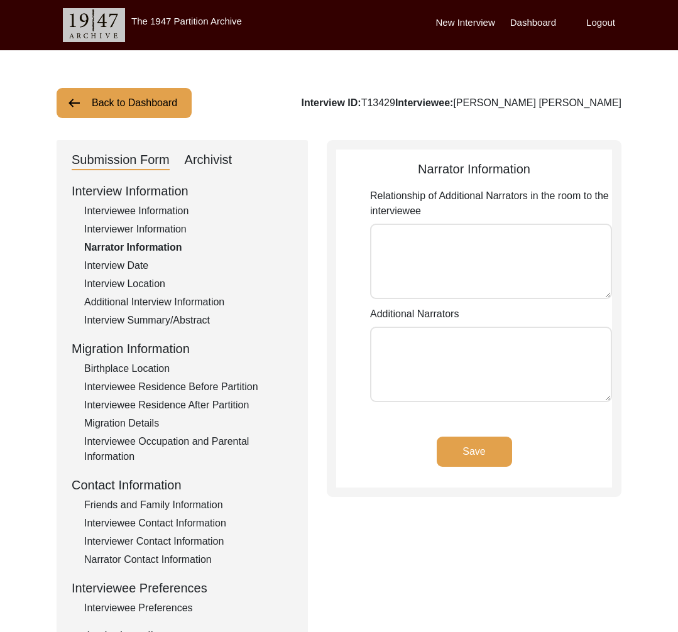
type textarea "Narrator is Grandchild of interviewee"
click at [143, 273] on div "Interview Information Interviewee Information Interviewer Information Narrator …" at bounding box center [182, 450] width 221 height 537
drag, startPoint x: 135, startPoint y: 277, endPoint x: 140, endPoint y: 290, distance: 14.1
click at [135, 278] on div "Interview Location" at bounding box center [188, 284] width 209 height 15
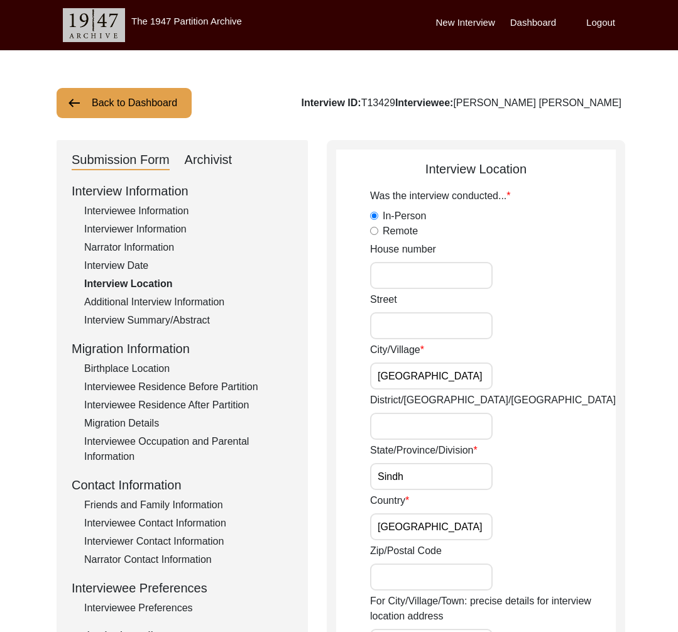
click at [134, 270] on div "Interview Date" at bounding box center [188, 265] width 209 height 15
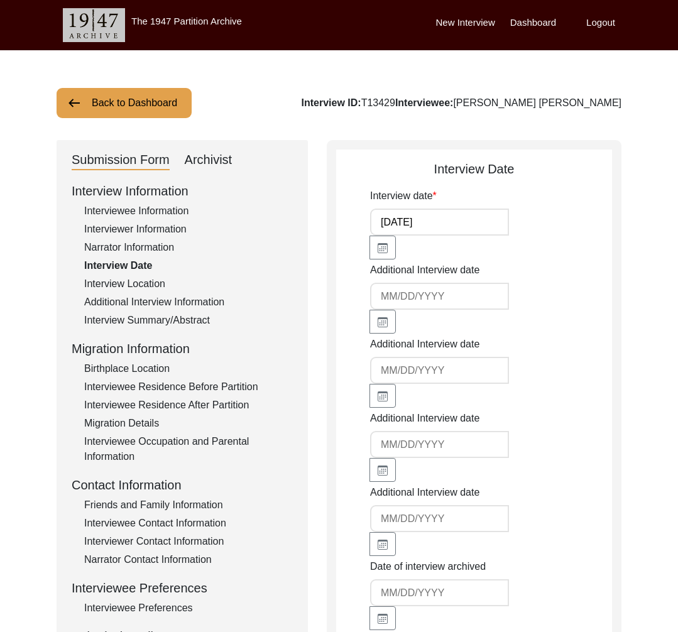
click at [156, 312] on div "Interview Information Interviewee Information Interviewer Information Narrator …" at bounding box center [182, 450] width 221 height 537
drag, startPoint x: 160, startPoint y: 299, endPoint x: 161, endPoint y: 317, distance: 17.6
click at [160, 299] on div "Additional Interview Information" at bounding box center [188, 302] width 209 height 15
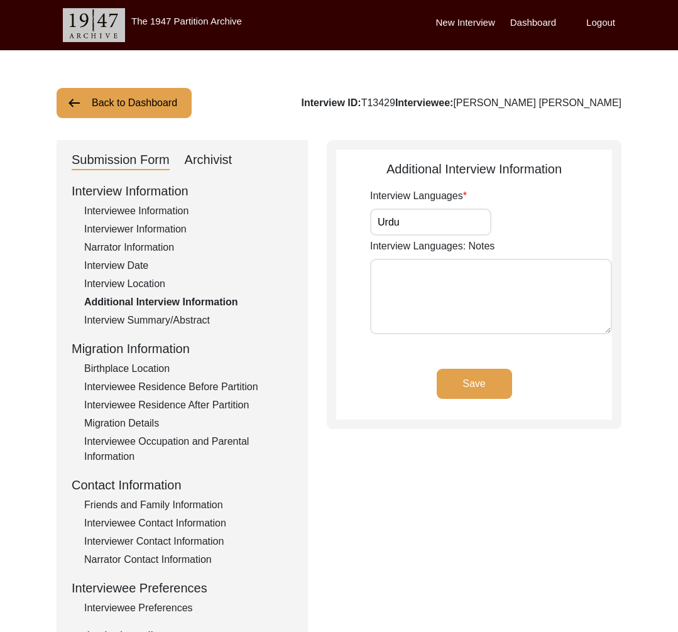
click at [161, 317] on div "Interview Summary/Abstract" at bounding box center [188, 320] width 209 height 15
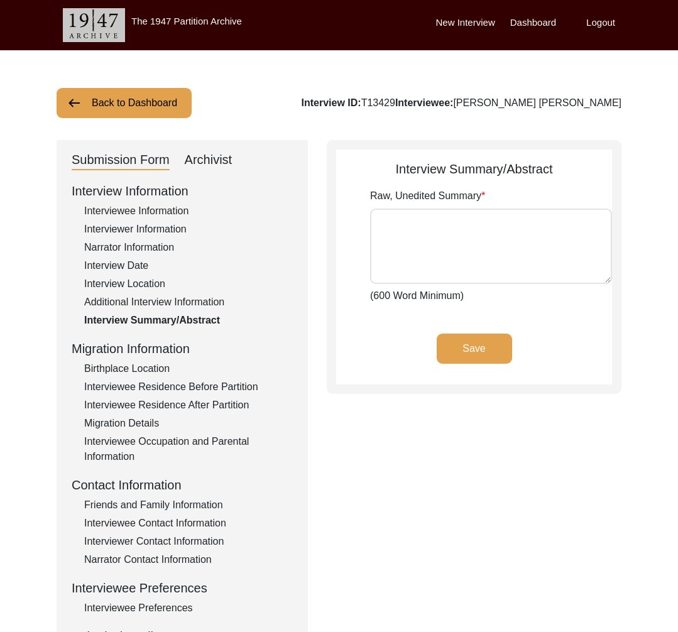
click at [164, 365] on div "Birthplace Location" at bounding box center [188, 368] width 209 height 15
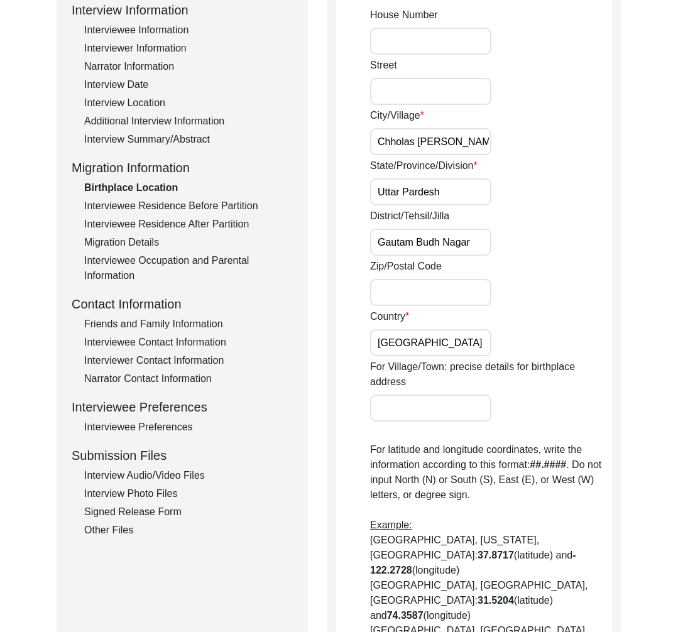
scroll to position [315, 0]
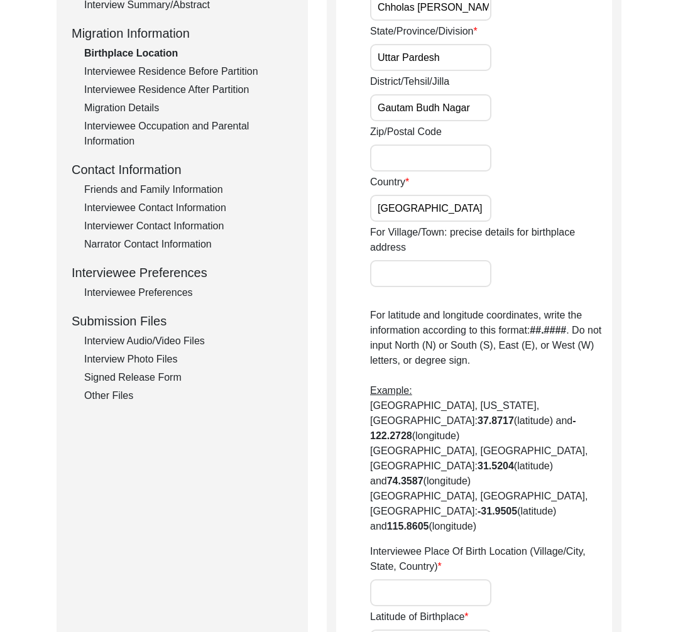
click at [177, 339] on div "Interview Audio/Video Files" at bounding box center [188, 341] width 209 height 15
